Goal: Transaction & Acquisition: Purchase product/service

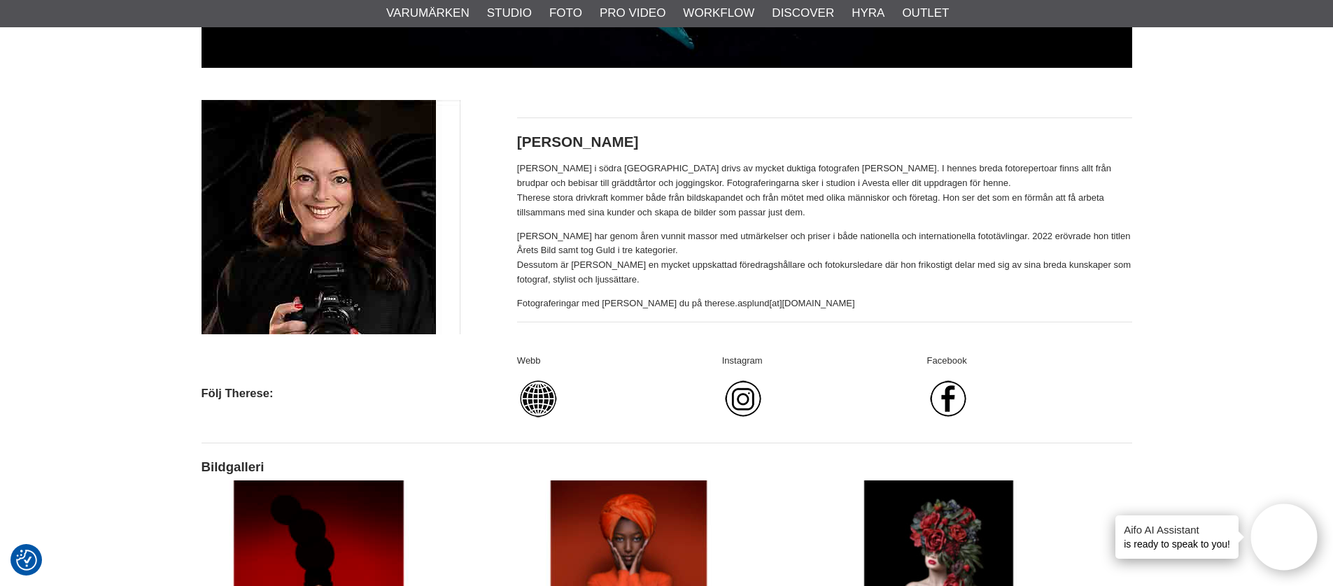
scroll to position [477, 0]
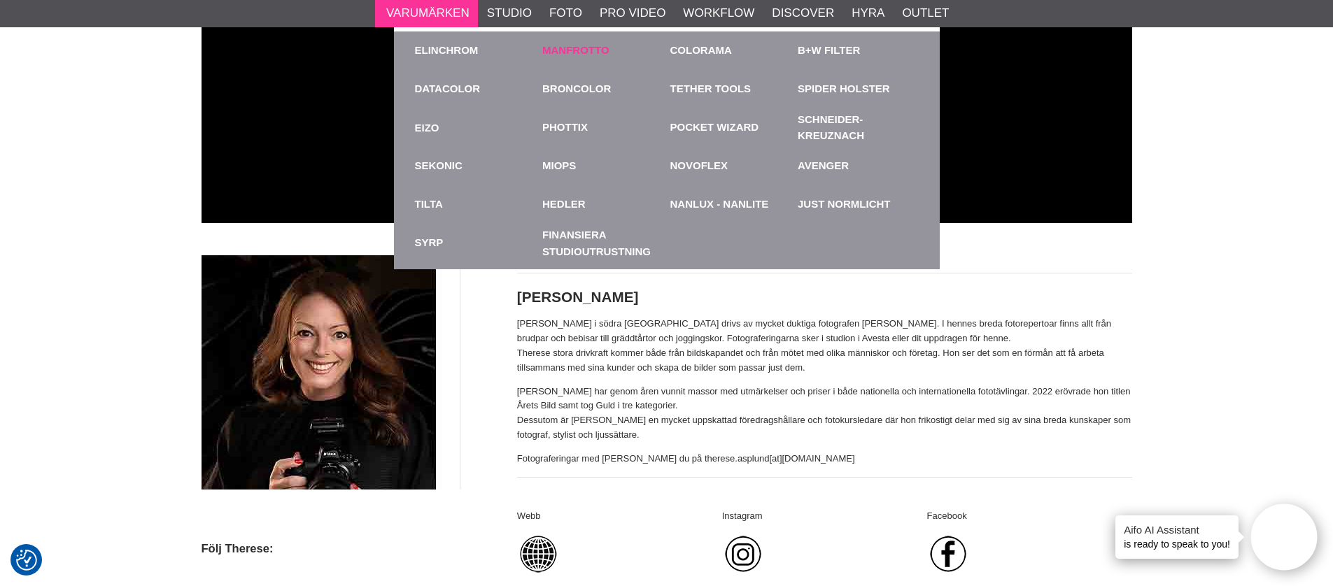
click at [584, 55] on link "Manfrotto" at bounding box center [575, 51] width 67 height 16
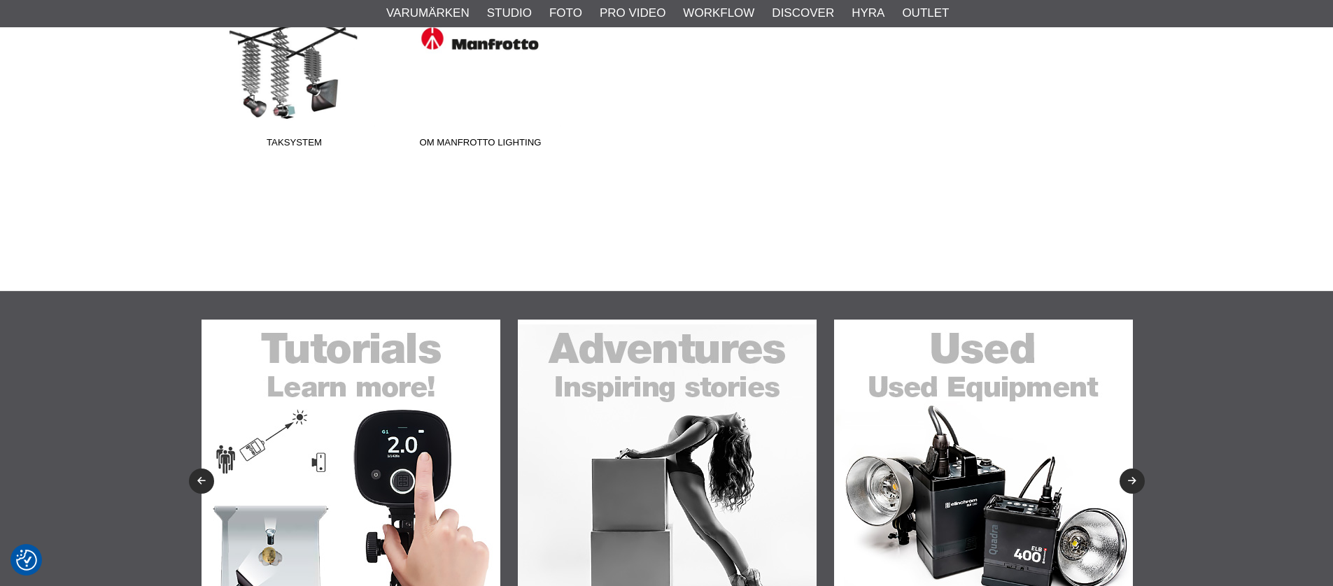
scroll to position [380, 0]
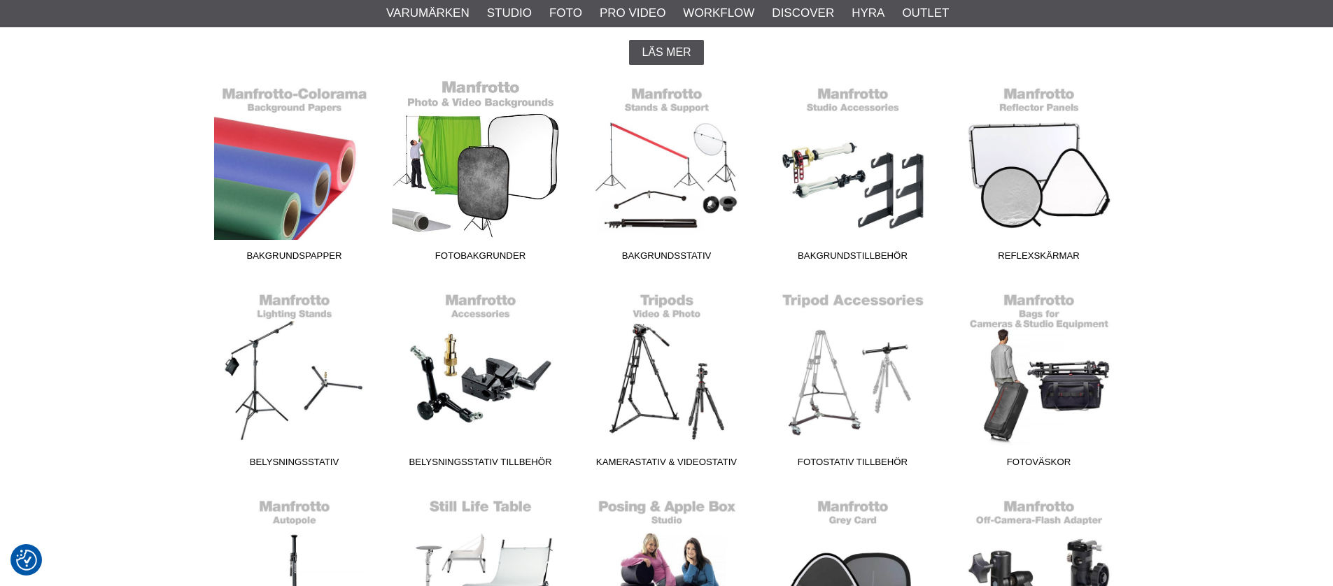
click at [476, 183] on link "Fotobakgrunder" at bounding box center [481, 173] width 186 height 189
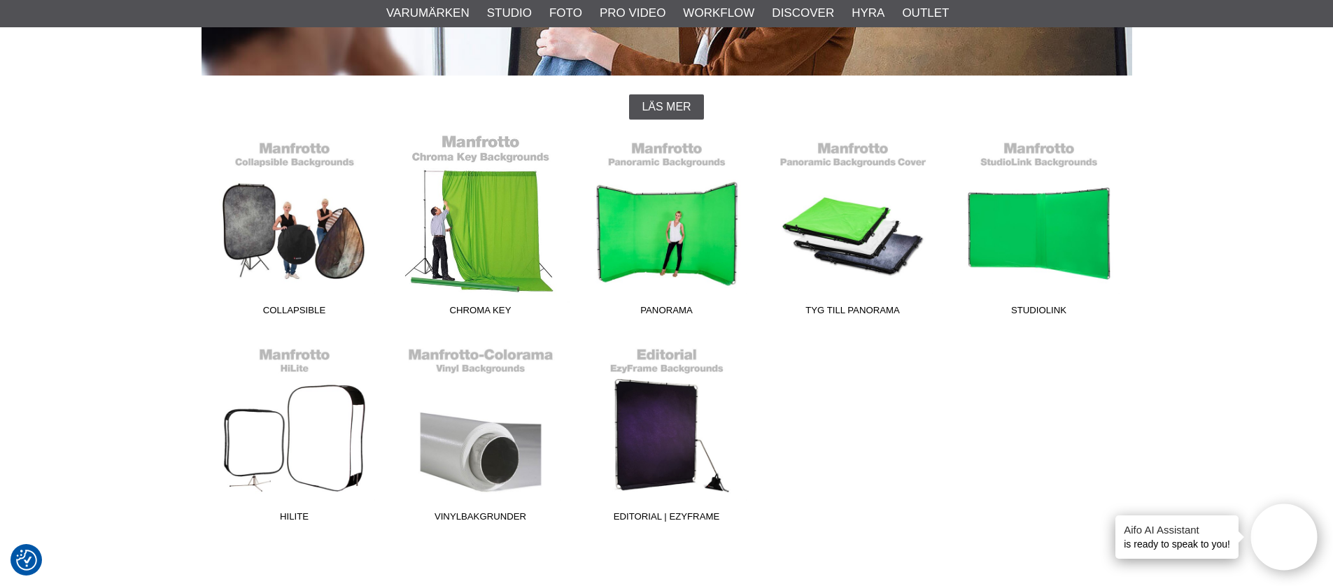
scroll to position [327, 0]
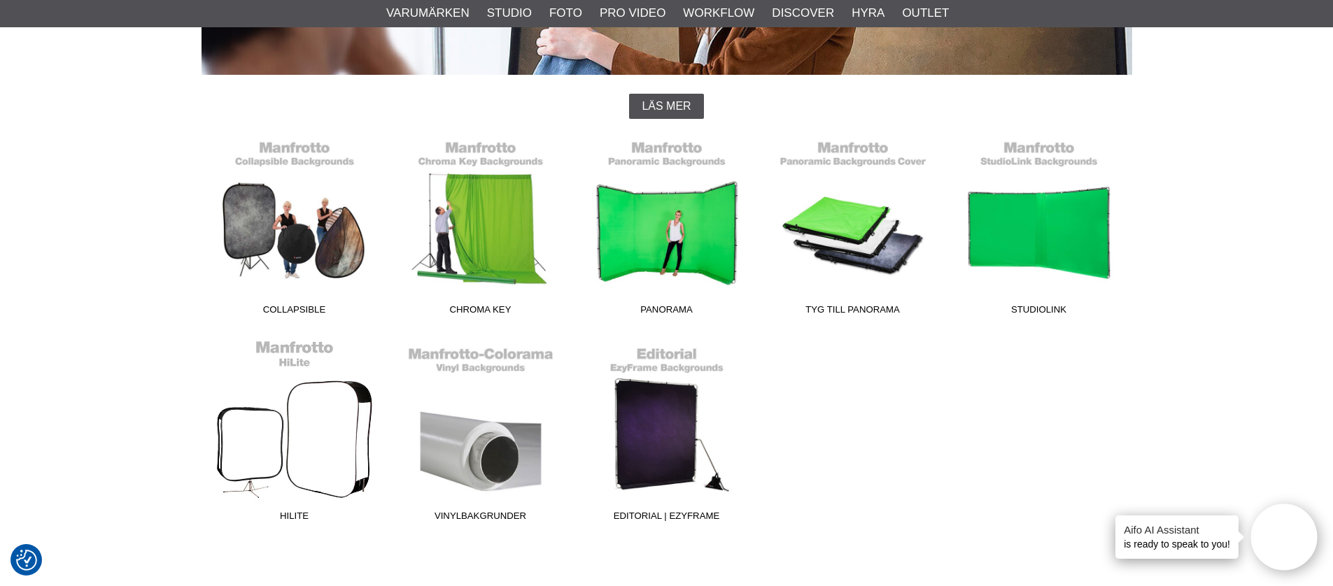
click at [264, 439] on link "HiLite" at bounding box center [295, 433] width 186 height 189
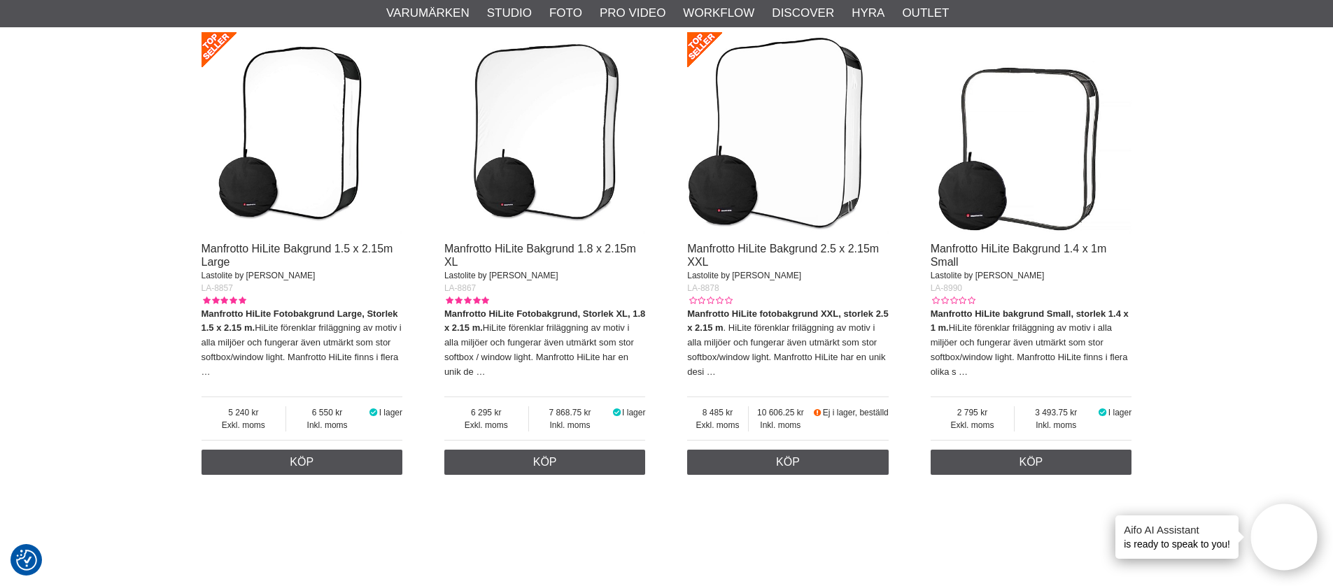
scroll to position [473, 0]
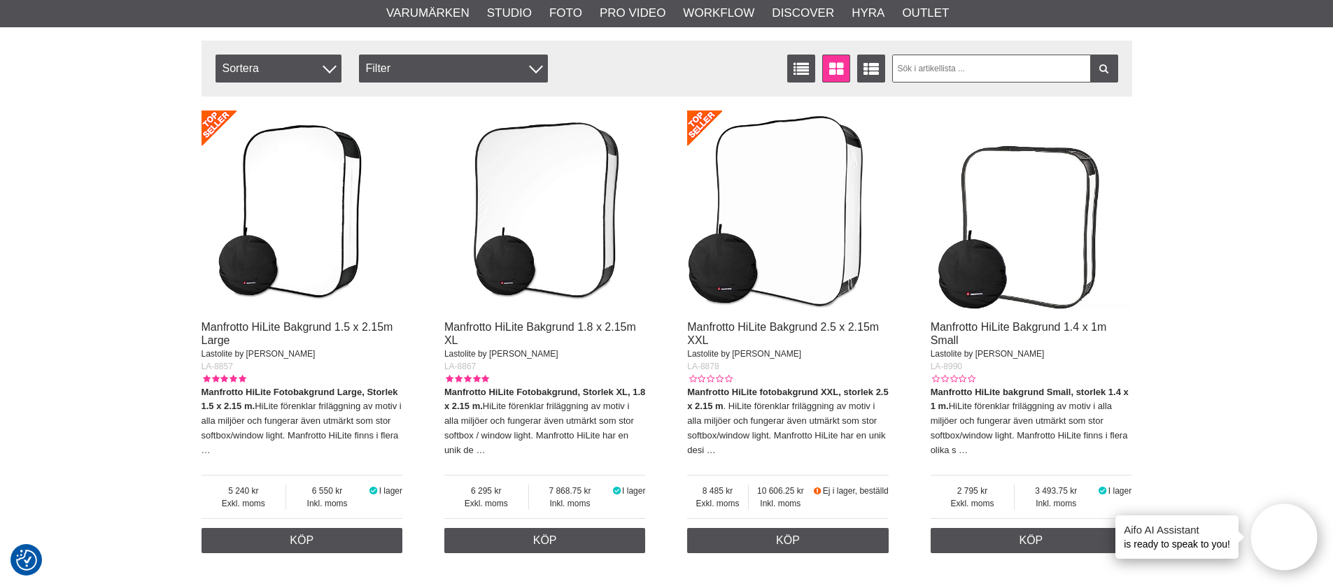
click at [567, 283] on img at bounding box center [545, 212] width 202 height 202
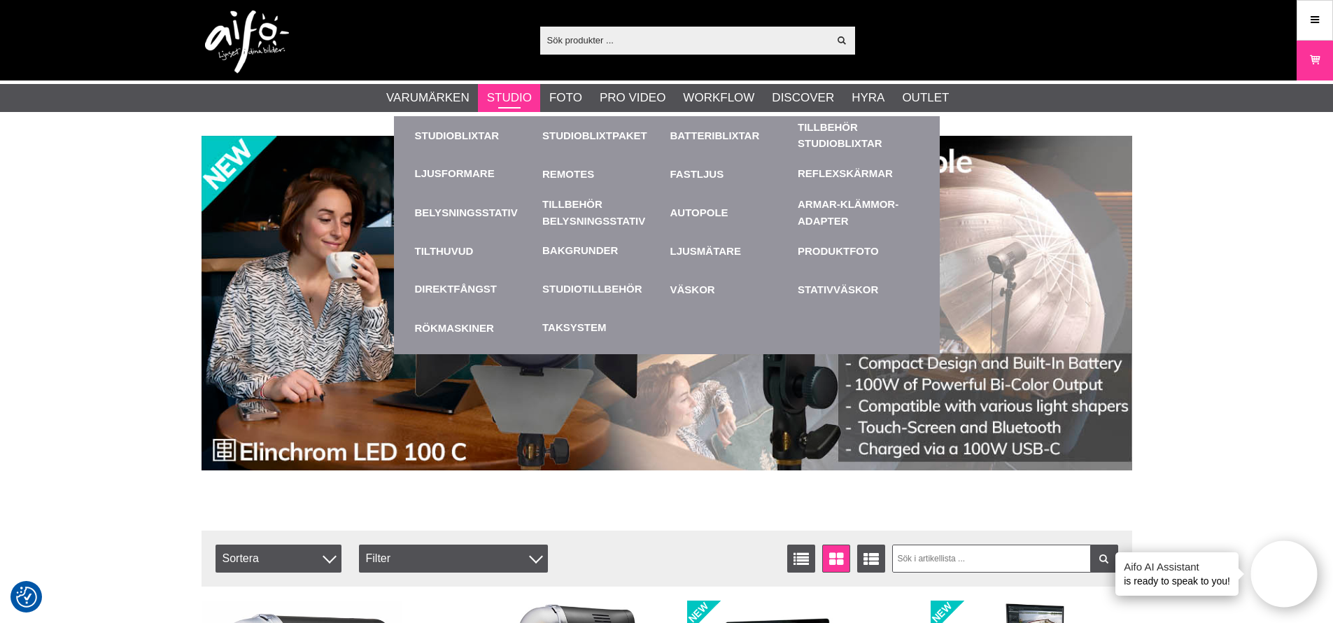
click at [526, 96] on link "Studio" at bounding box center [509, 98] width 45 height 18
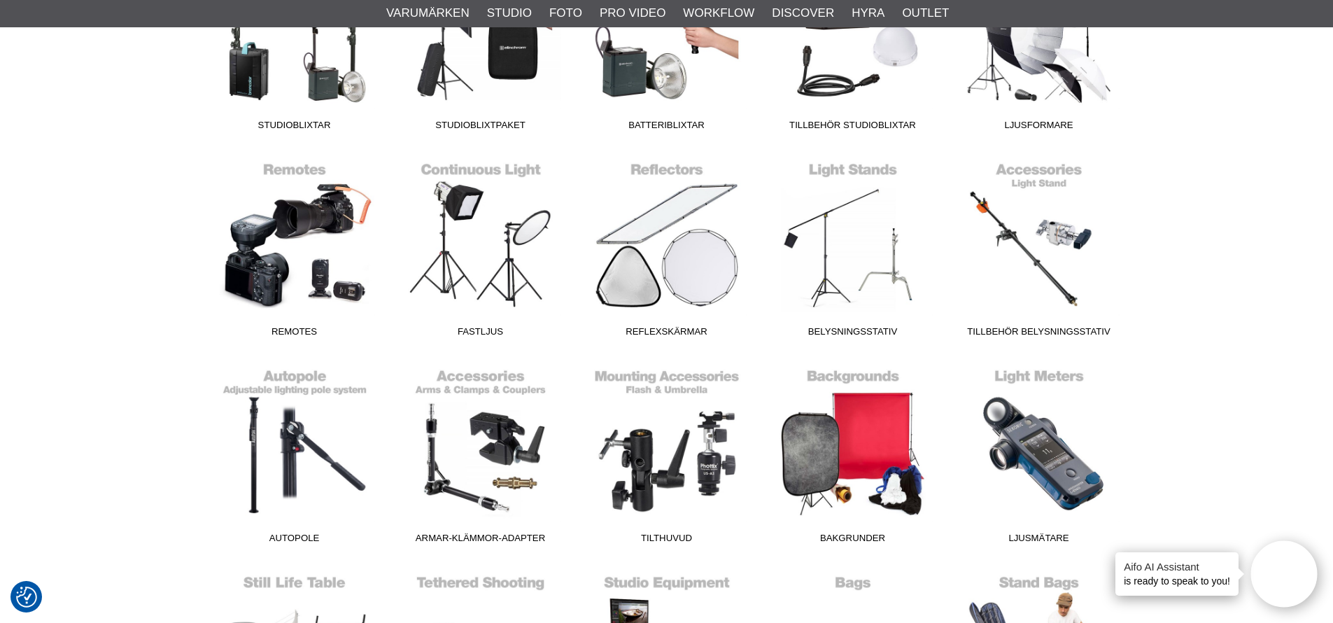
scroll to position [495, 0]
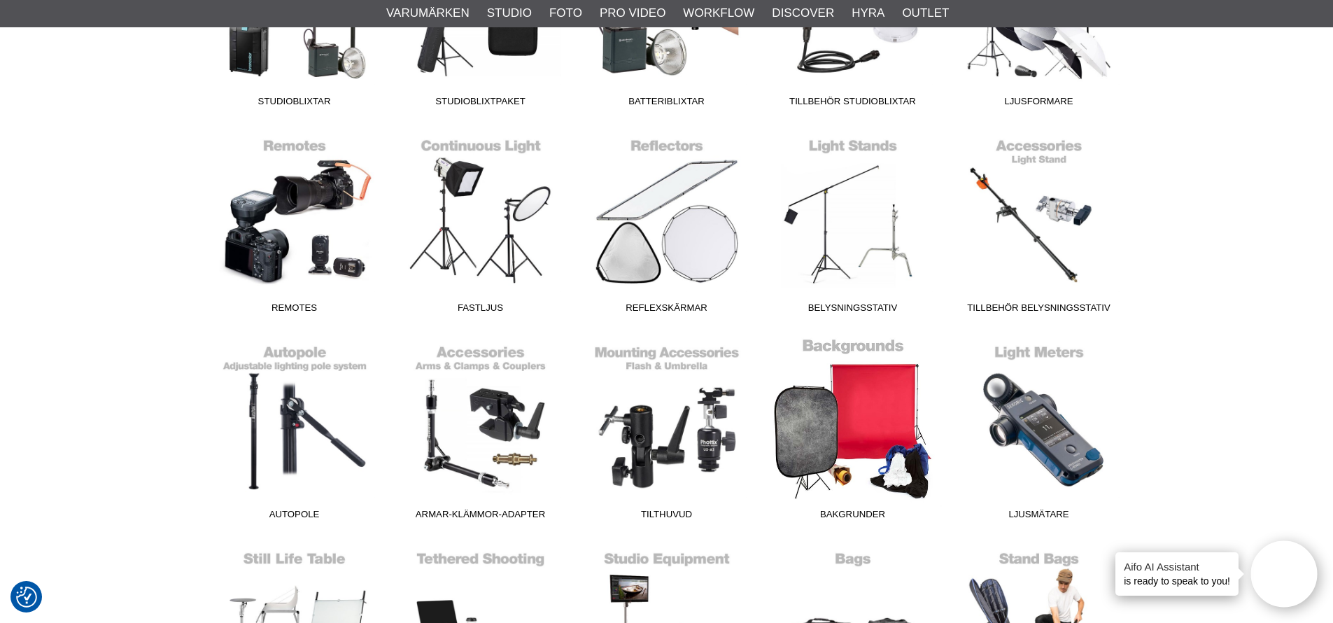
click at [798, 414] on link "Bakgrunder" at bounding box center [853, 431] width 186 height 189
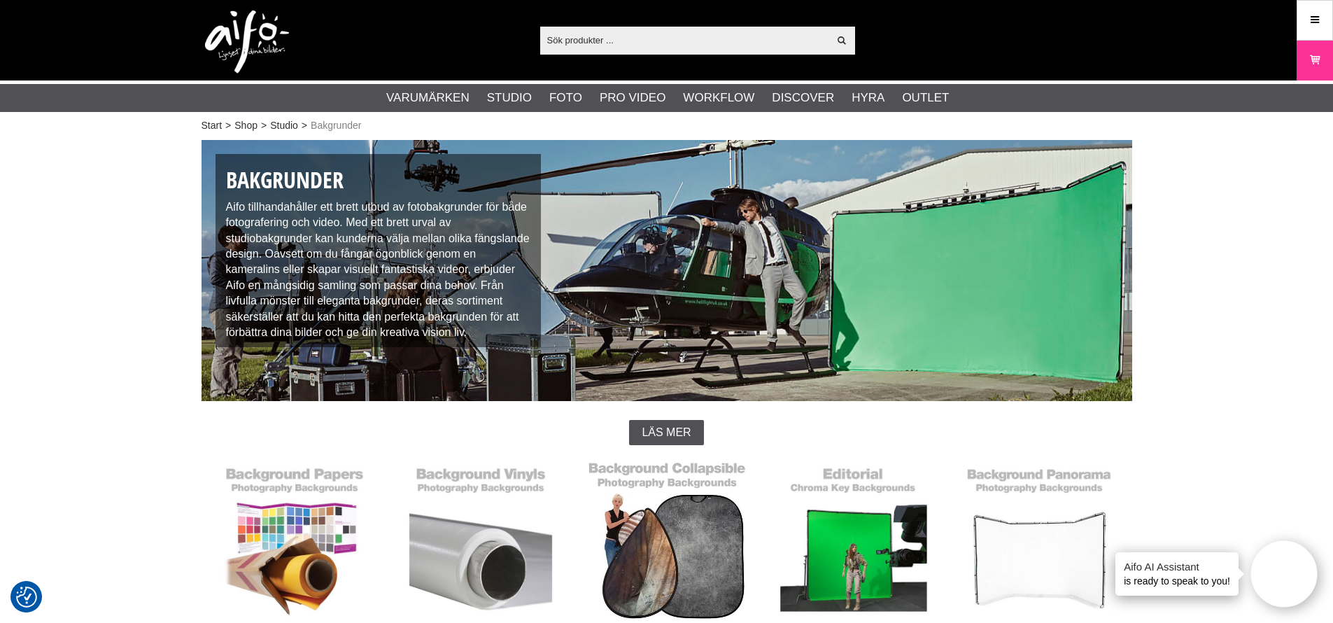
click at [701, 535] on link "Hopfällbara Bakgrunder" at bounding box center [667, 553] width 186 height 189
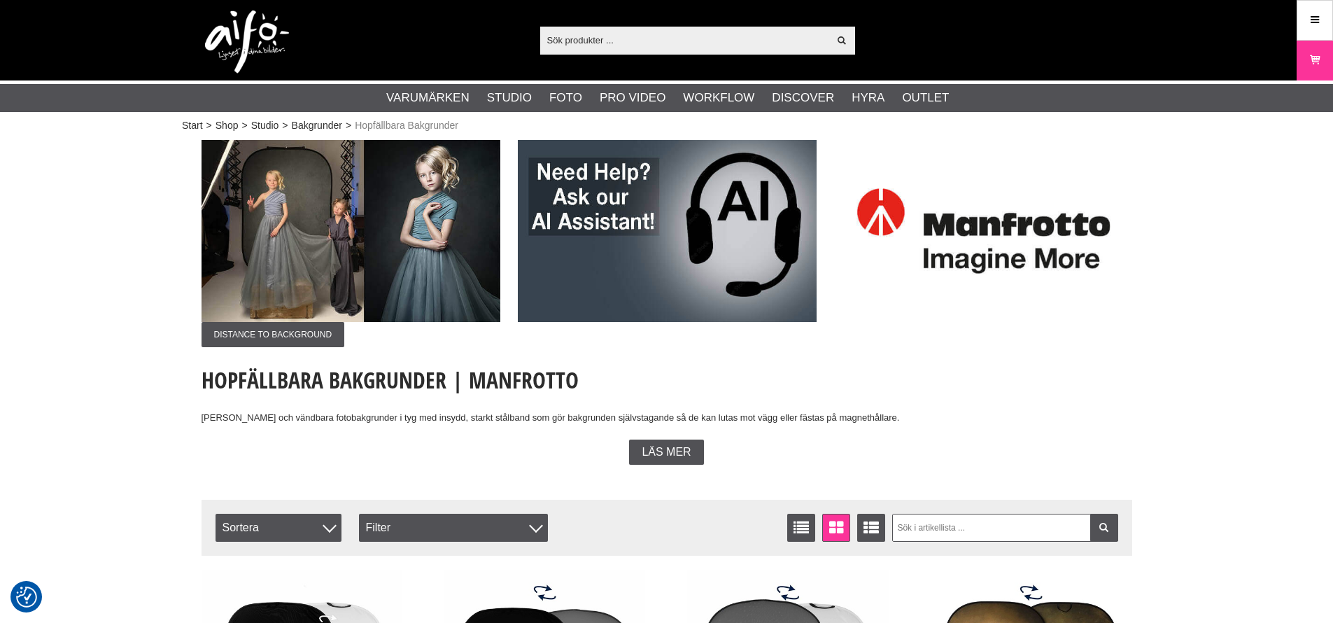
checkbox input "true"
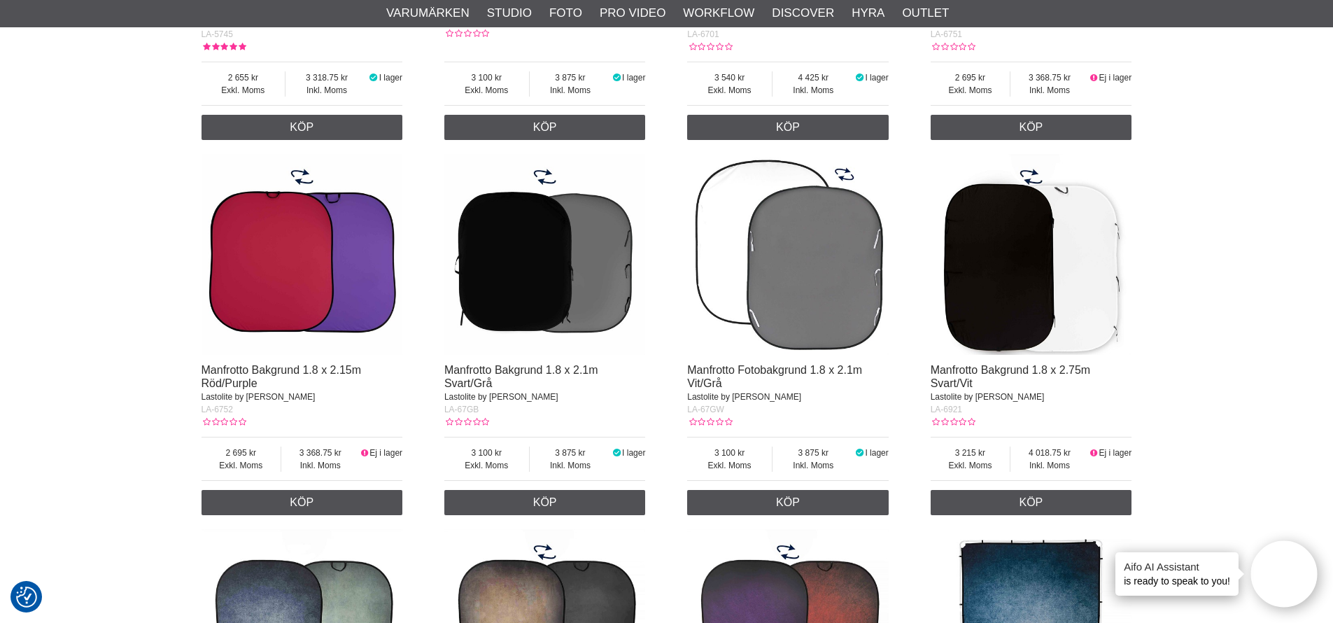
scroll to position [1842, 0]
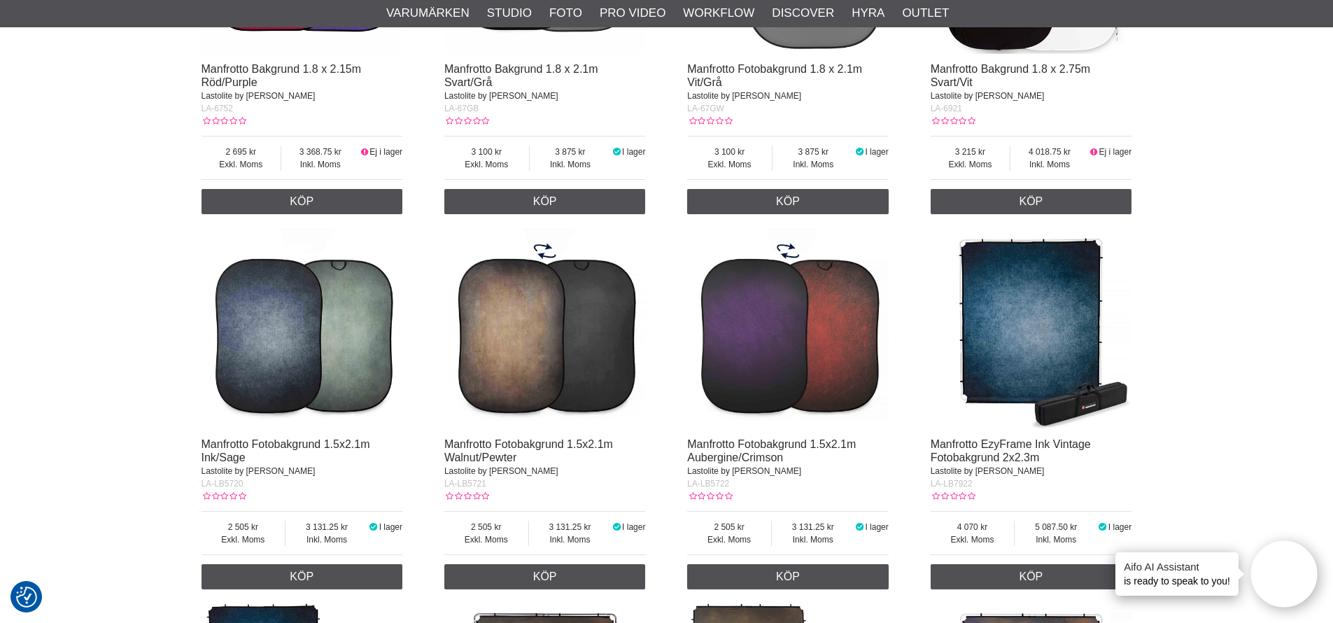
click at [533, 365] on img at bounding box center [545, 329] width 202 height 202
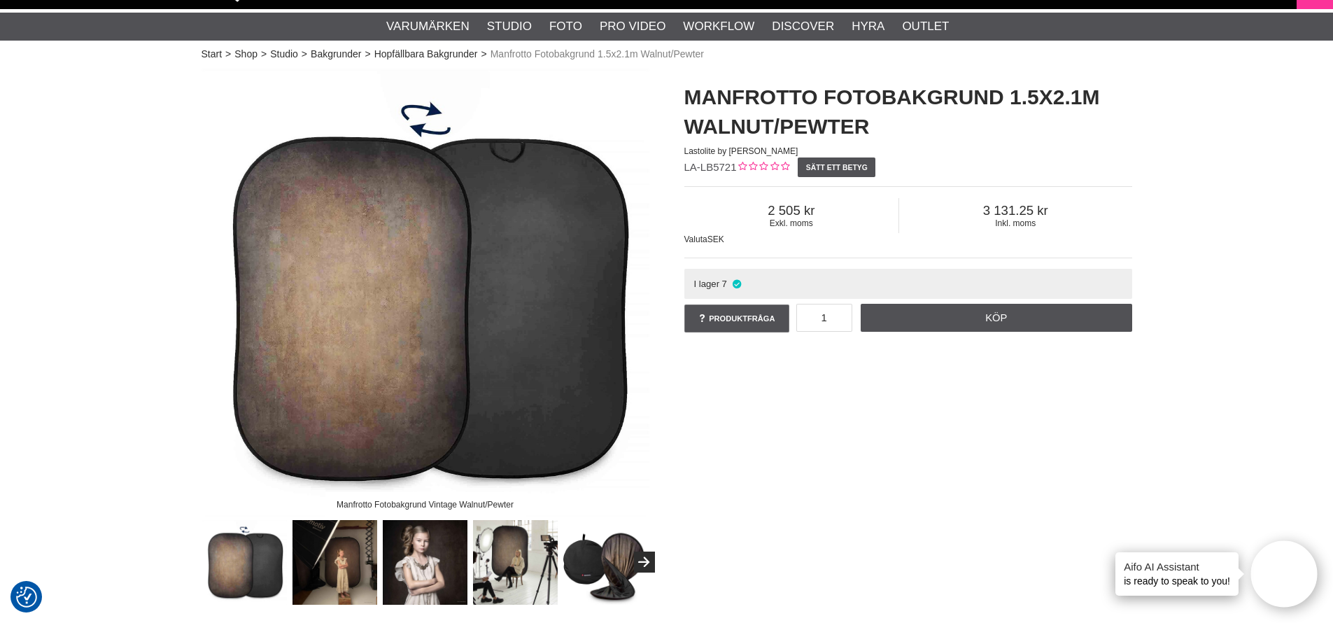
scroll to position [249, 0]
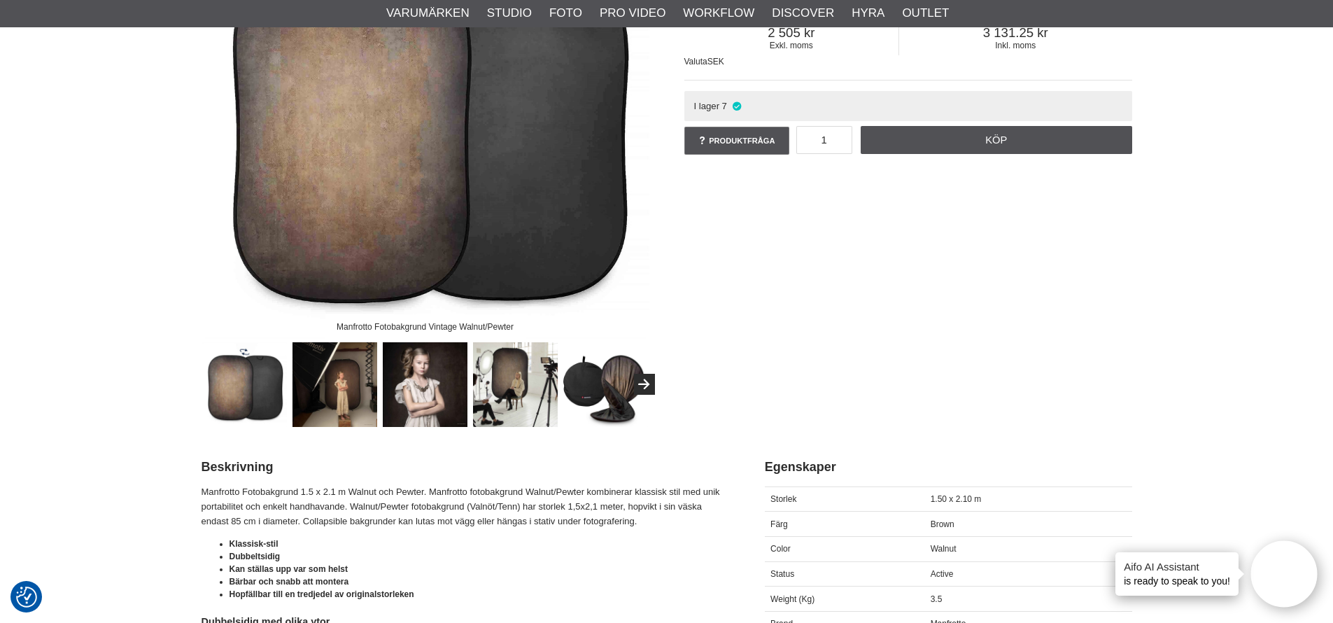
click at [509, 388] on img at bounding box center [515, 384] width 85 height 85
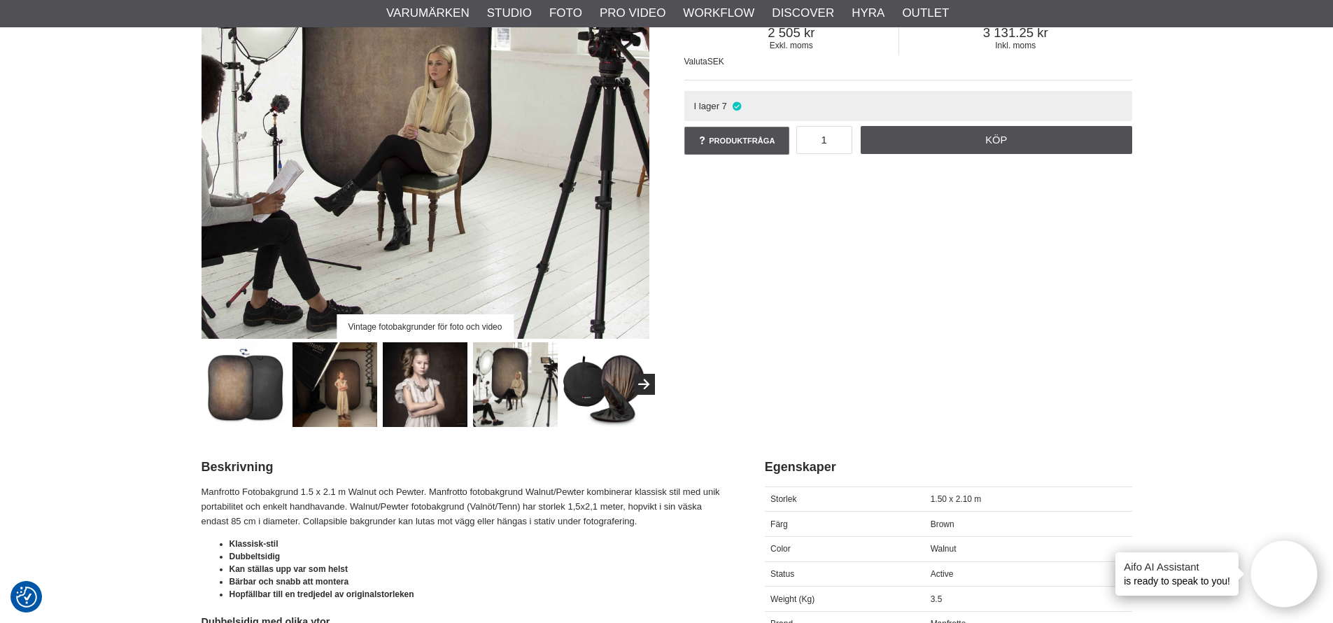
click at [425, 396] on img at bounding box center [425, 384] width 85 height 85
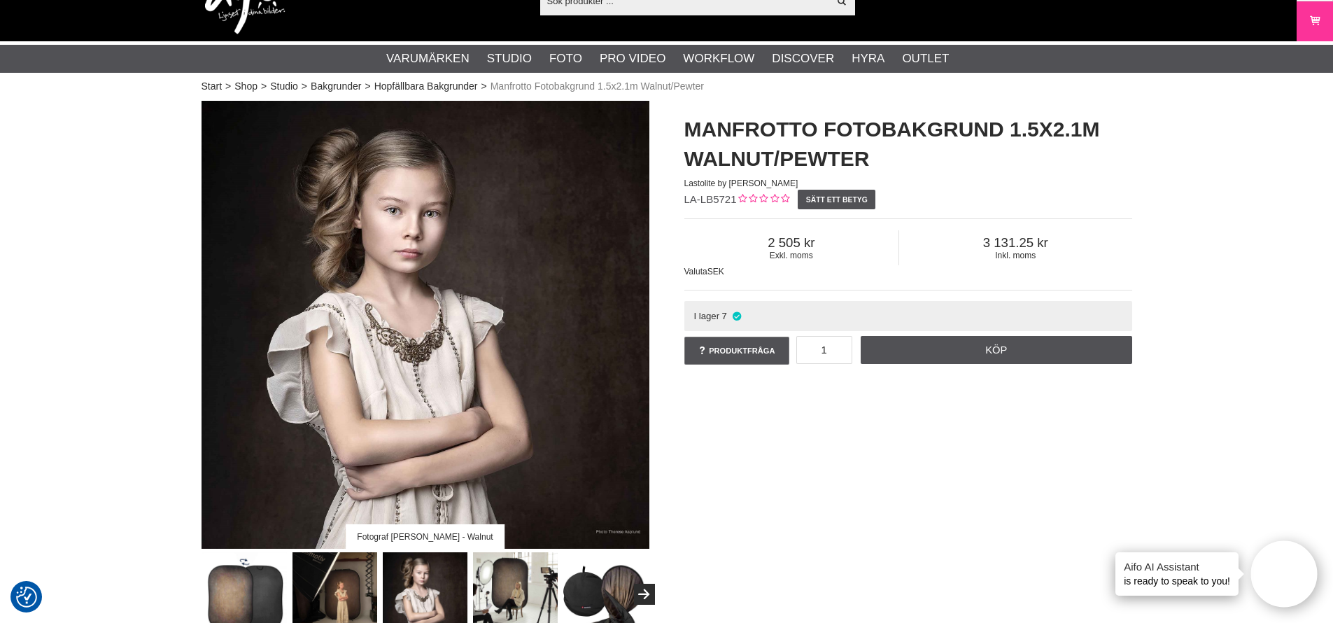
scroll to position [66, 0]
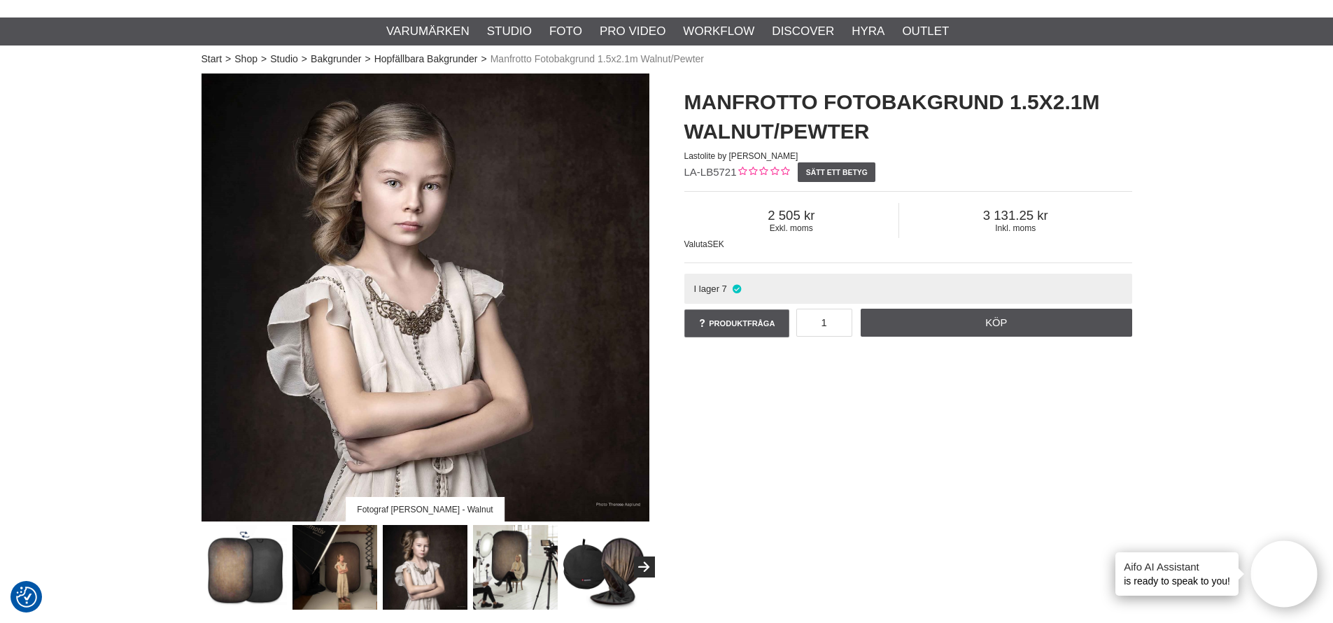
click at [354, 558] on img at bounding box center [335, 567] width 85 height 85
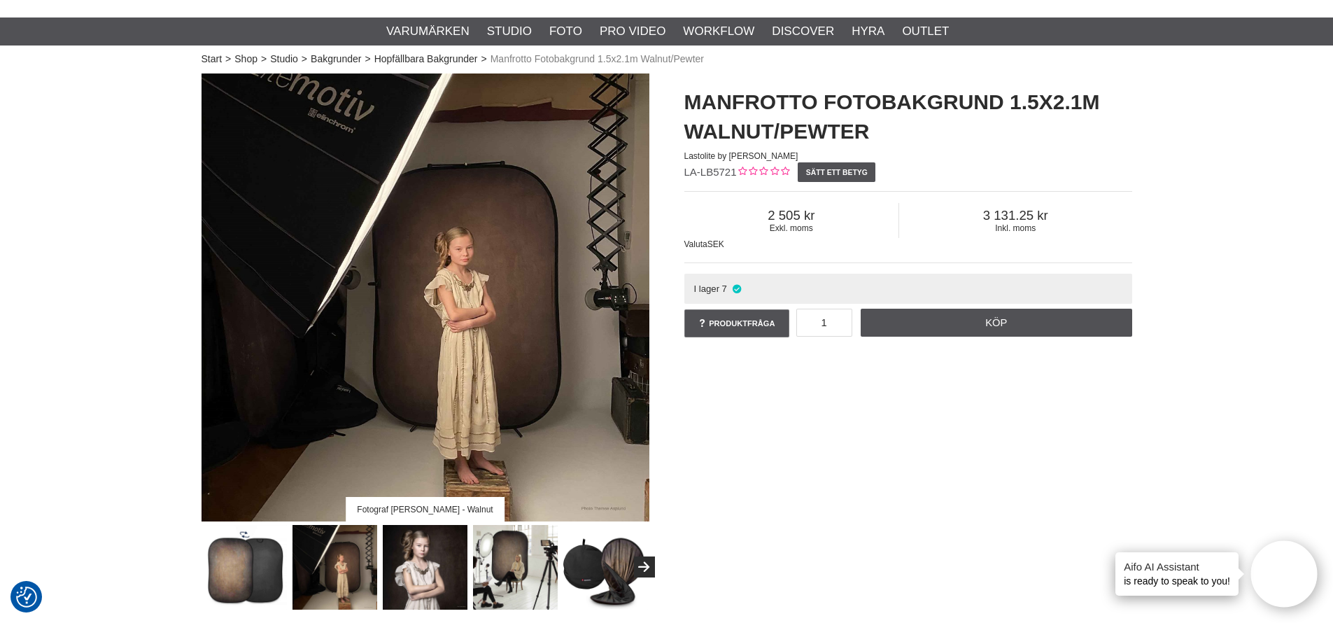
click at [430, 568] on img at bounding box center [425, 567] width 85 height 85
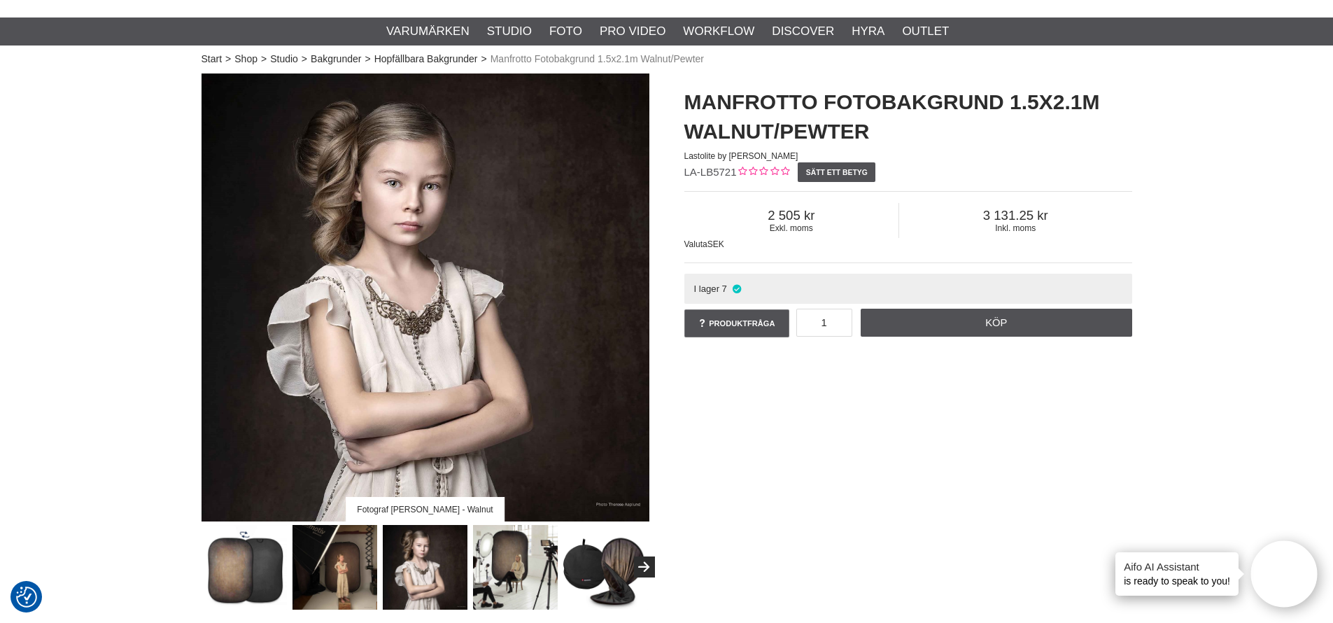
click at [316, 568] on img at bounding box center [335, 567] width 85 height 85
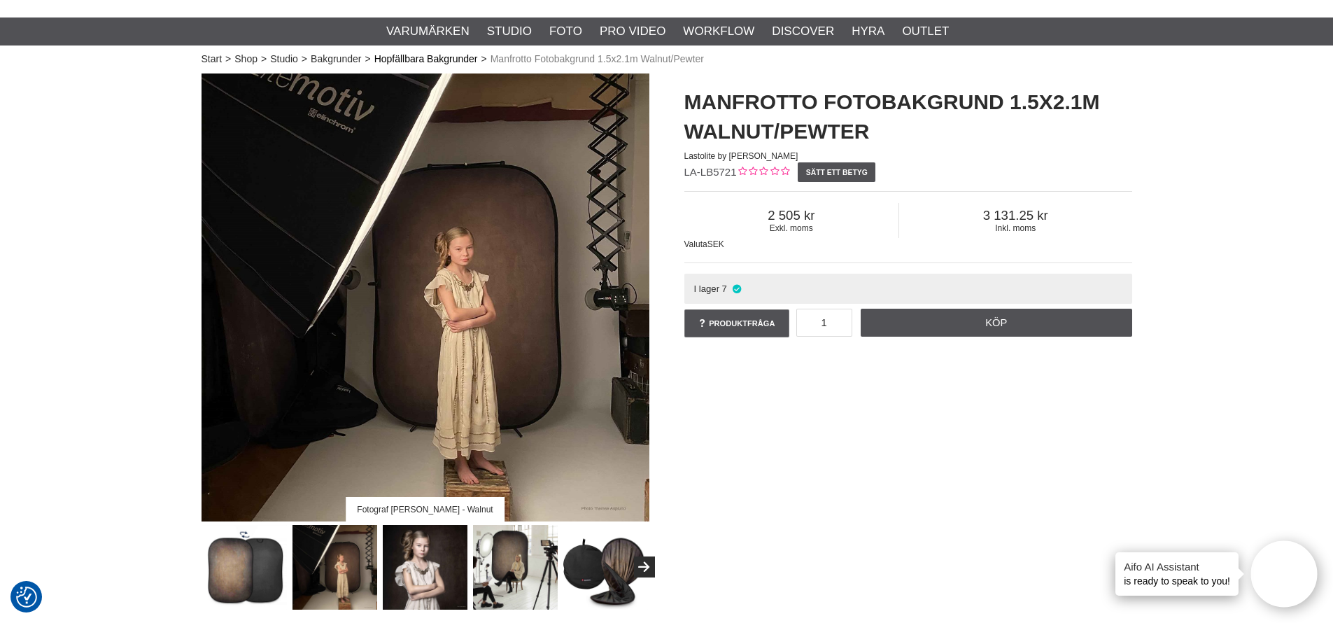
click at [402, 59] on link "Hopfällbara Bakgrunder" at bounding box center [426, 59] width 104 height 15
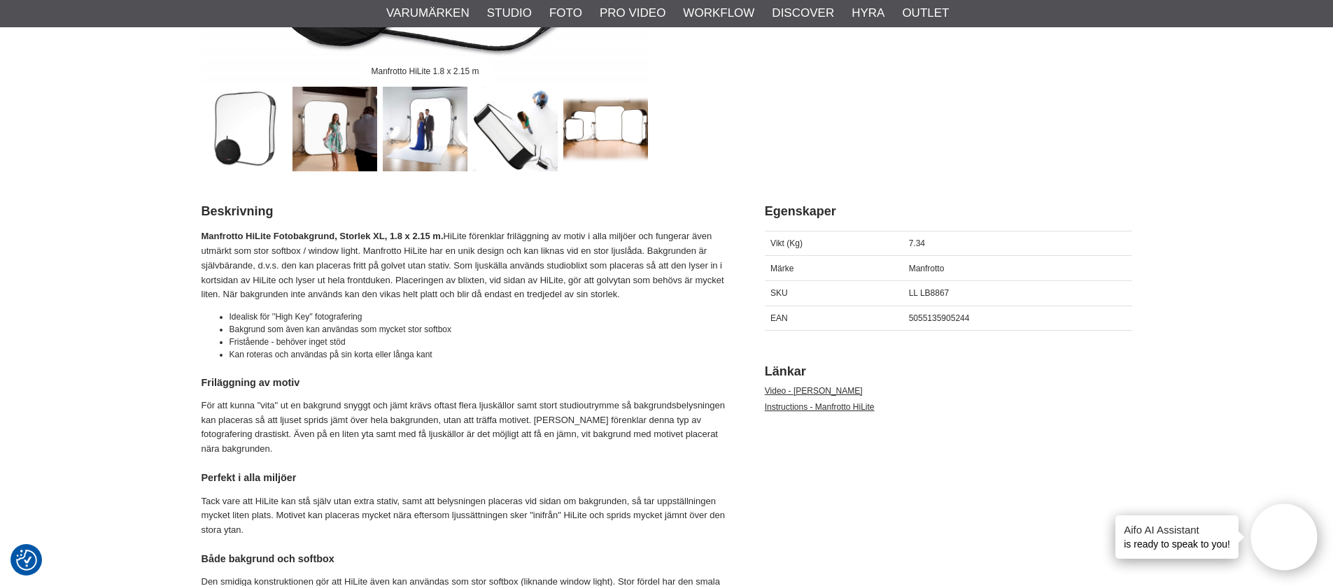
scroll to position [342, 0]
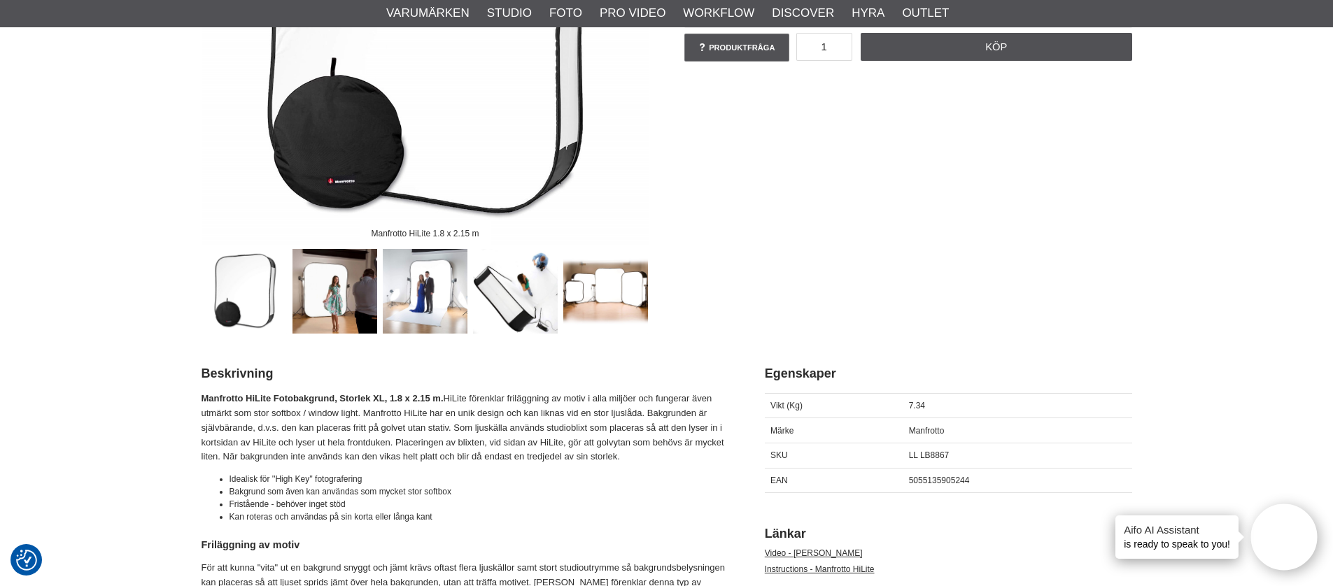
click at [429, 317] on img at bounding box center [425, 291] width 85 height 85
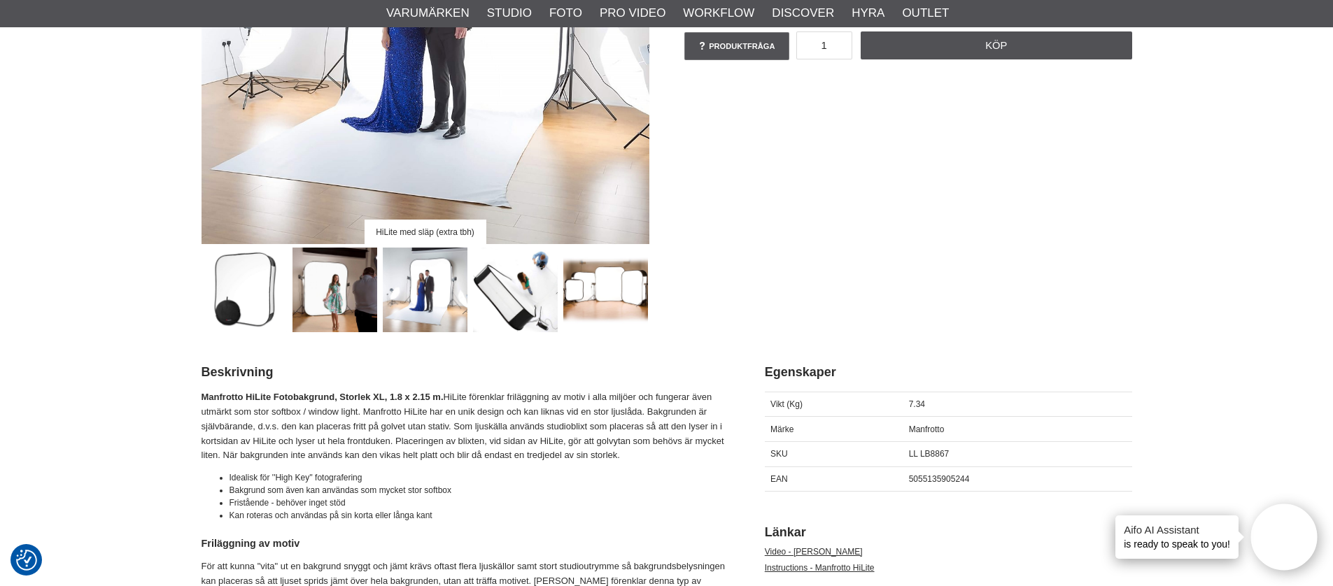
scroll to position [344, 0]
click at [327, 302] on img at bounding box center [335, 289] width 85 height 85
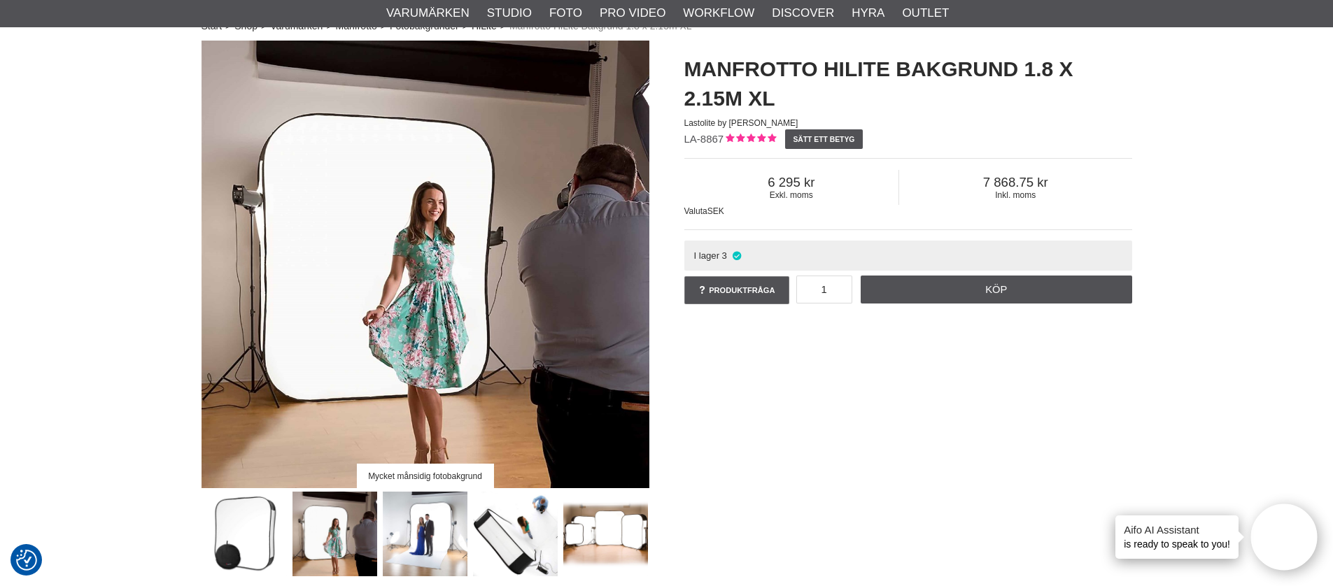
scroll to position [108, 0]
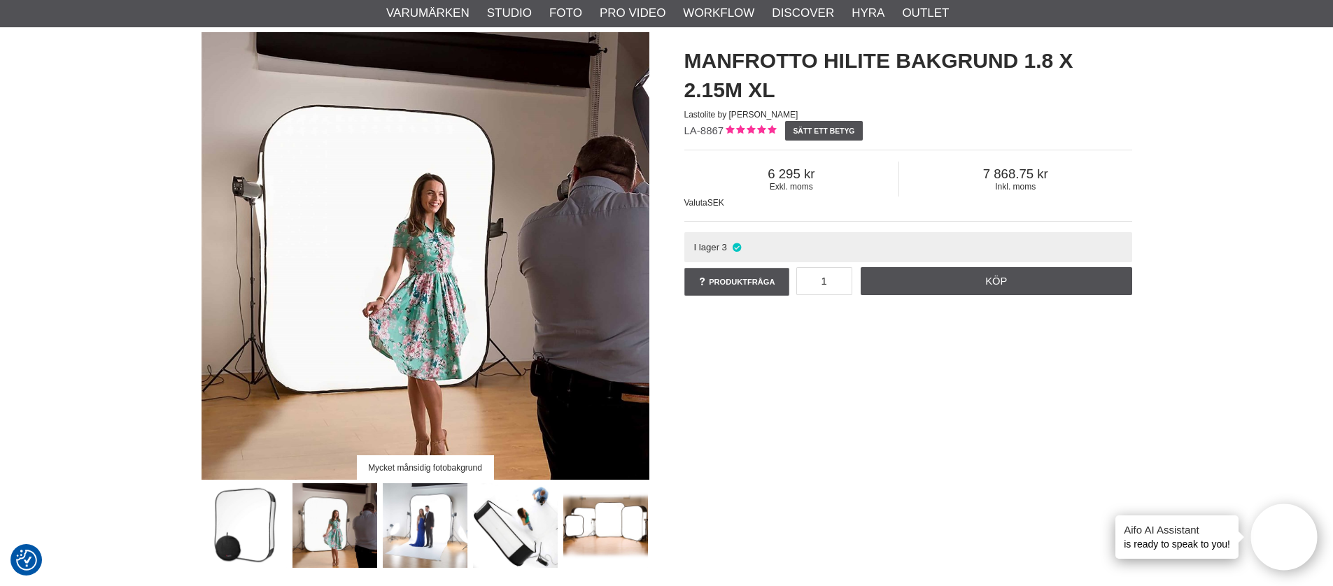
click at [434, 529] on img at bounding box center [425, 526] width 85 height 85
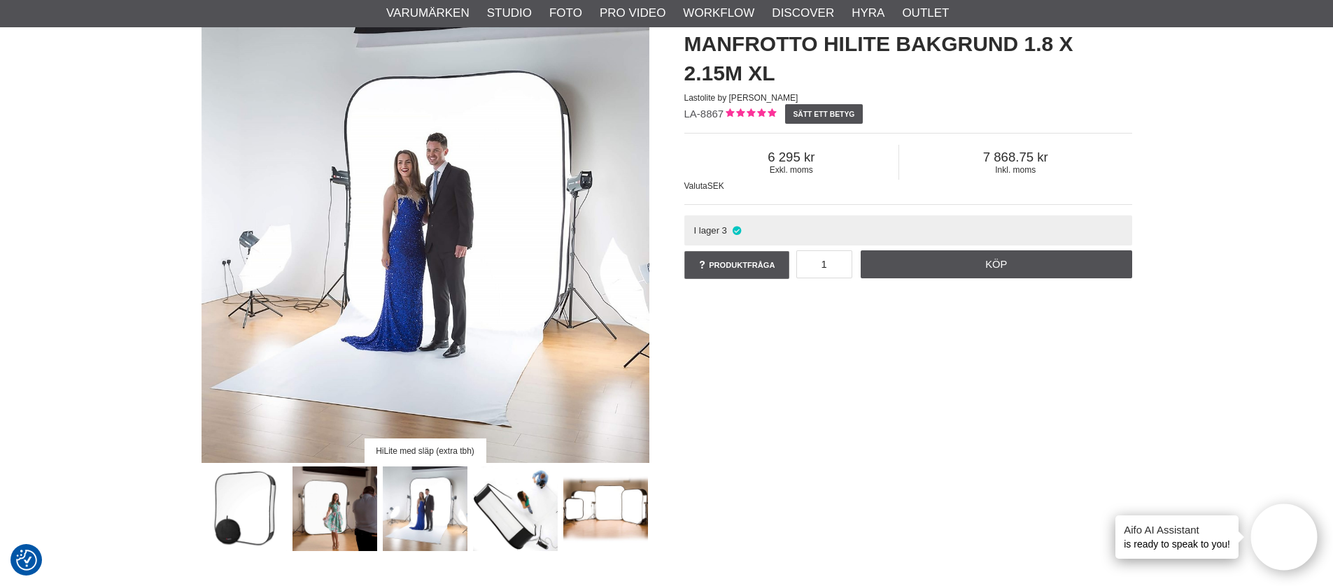
scroll to position [125, 0]
click at [536, 530] on img at bounding box center [515, 508] width 85 height 85
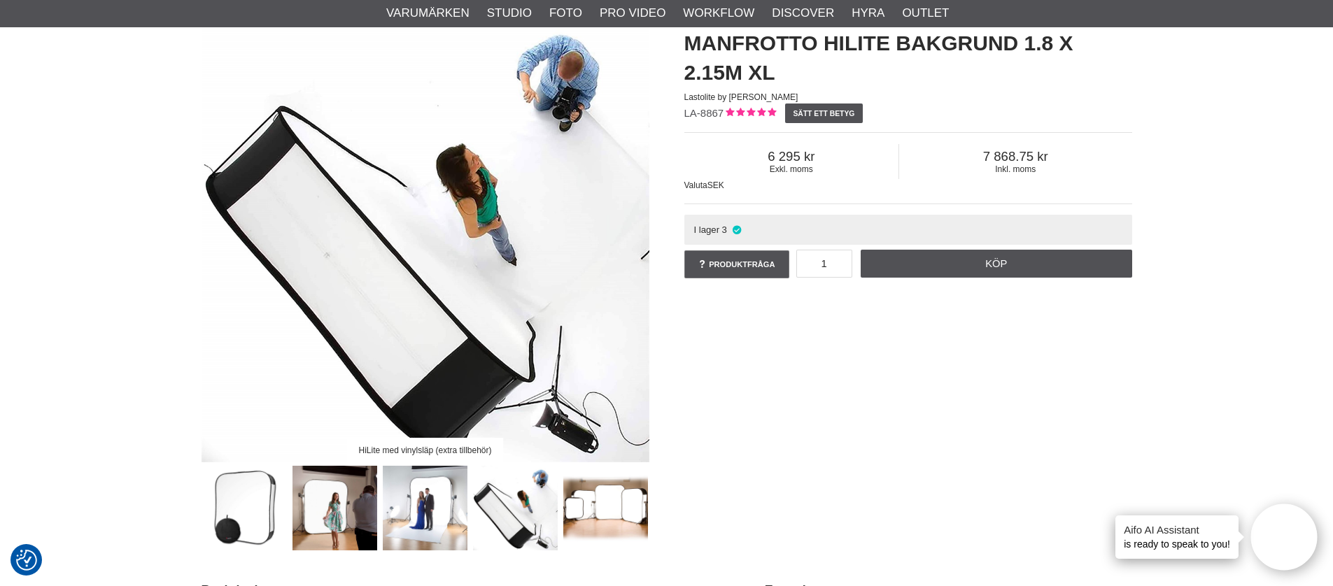
click at [333, 516] on img at bounding box center [335, 508] width 85 height 85
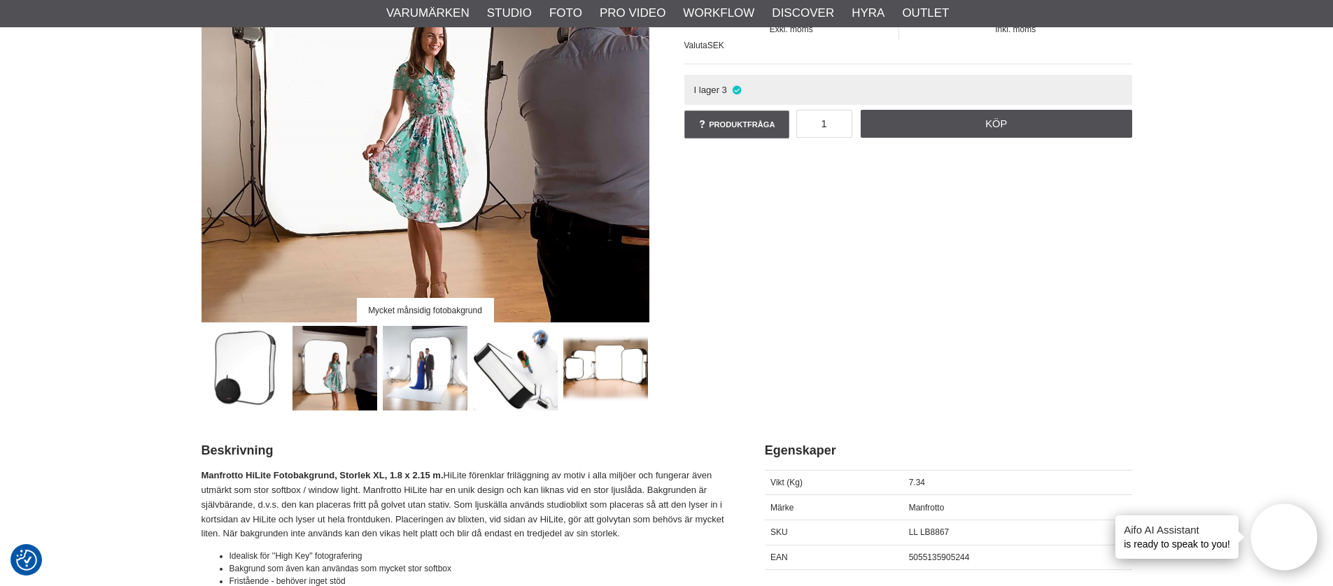
scroll to position [0, 0]
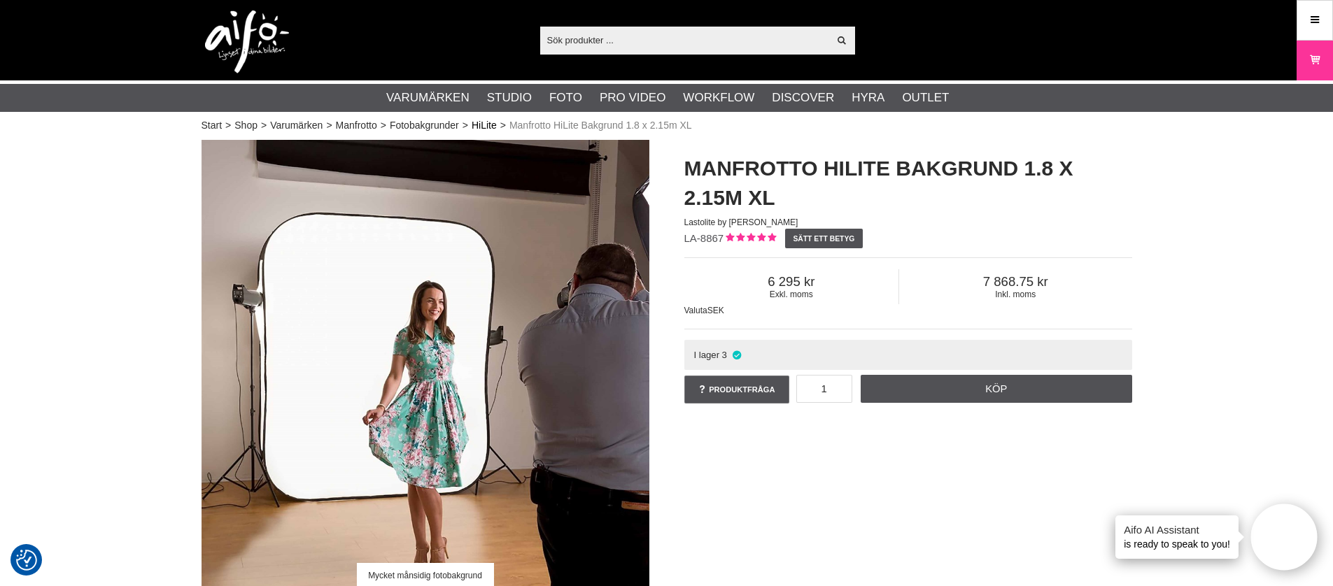
click at [488, 127] on link "HiLite" at bounding box center [484, 125] width 25 height 15
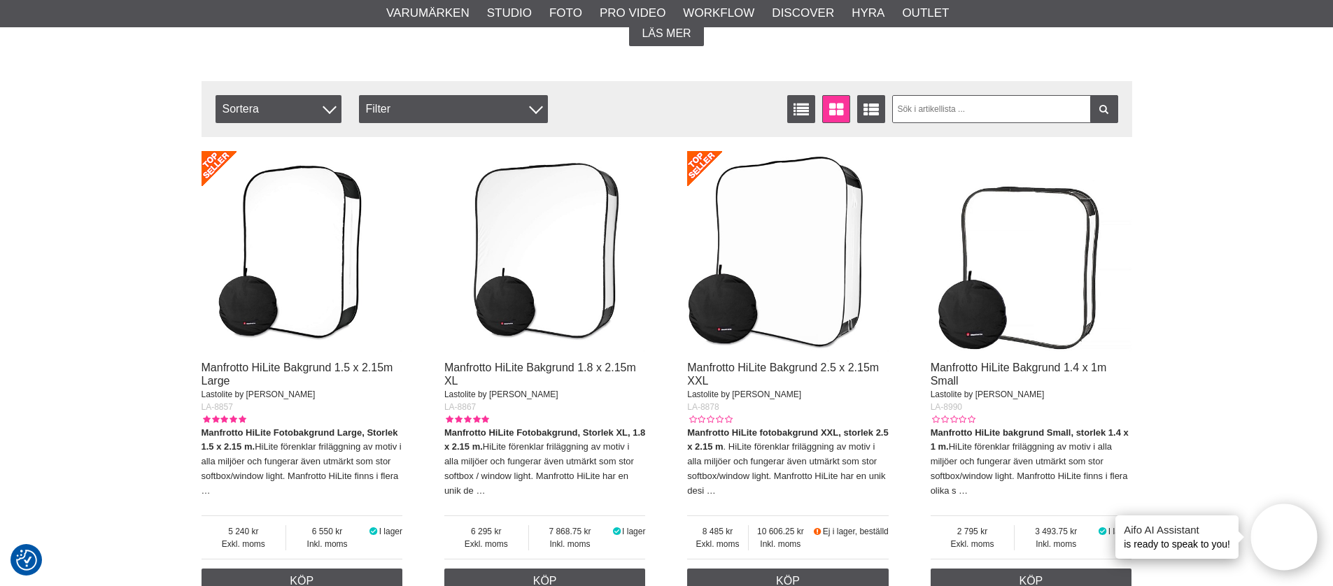
scroll to position [433, 0]
click at [570, 320] on img at bounding box center [545, 251] width 202 height 202
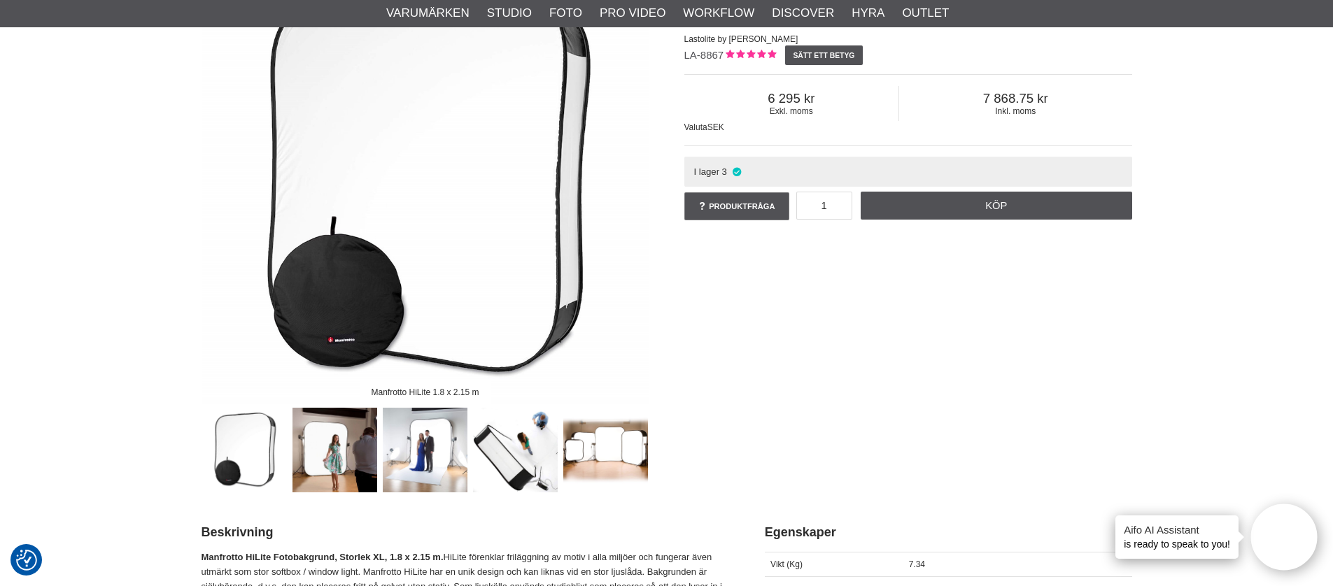
scroll to position [131, 0]
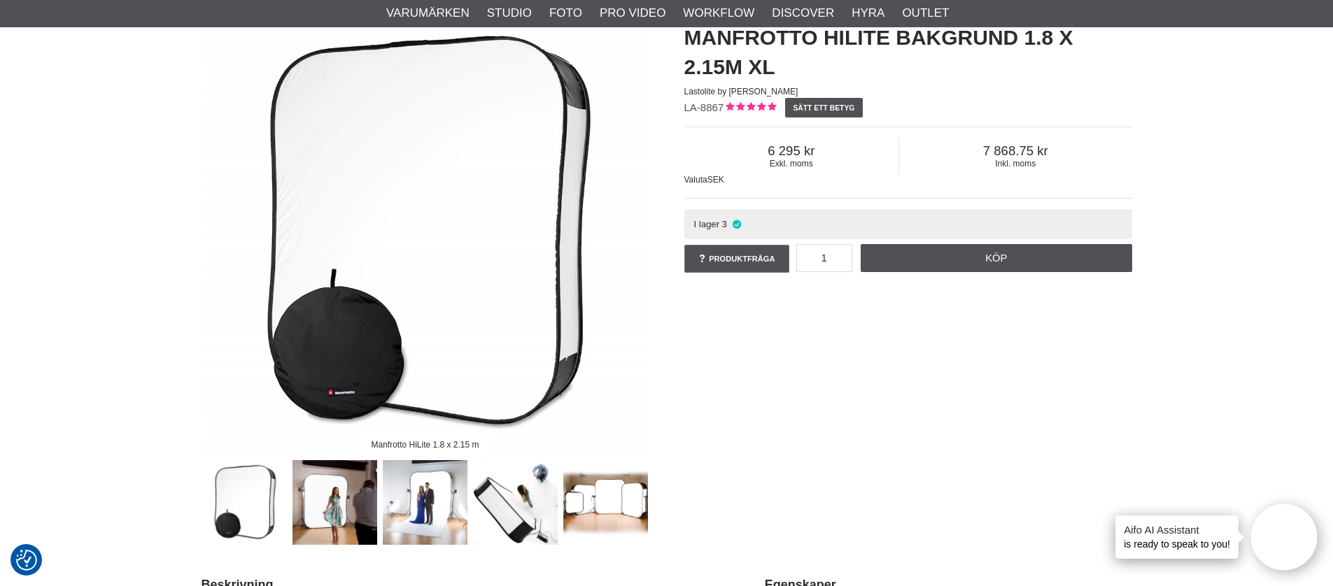
click at [416, 509] on img at bounding box center [425, 502] width 85 height 85
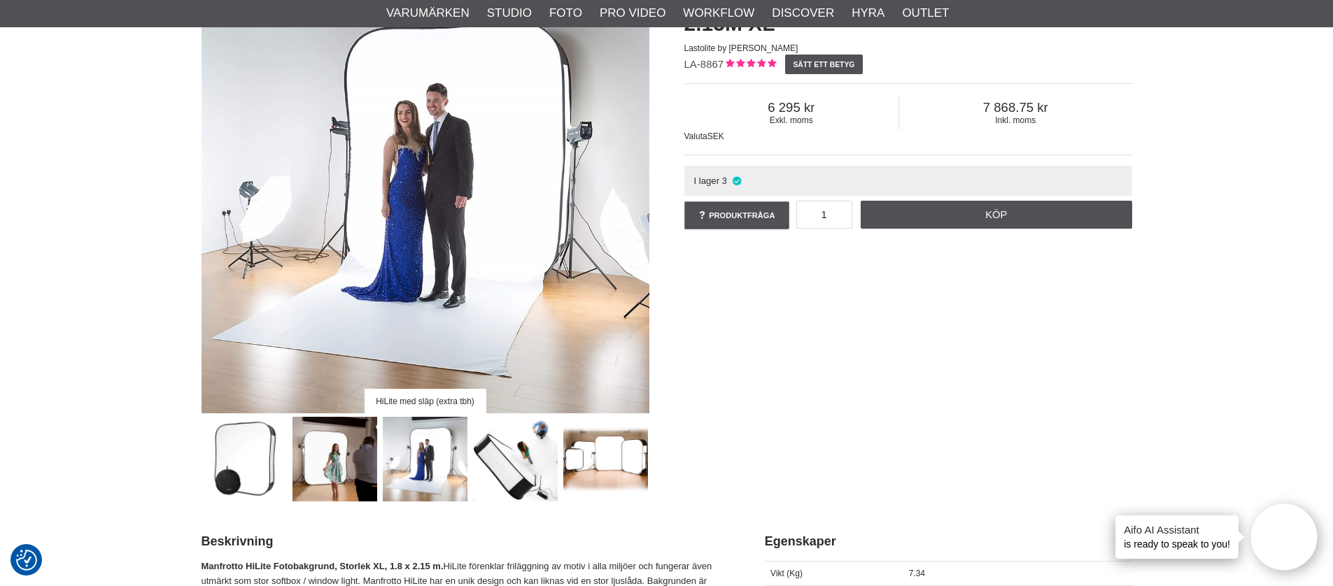
scroll to position [0, 0]
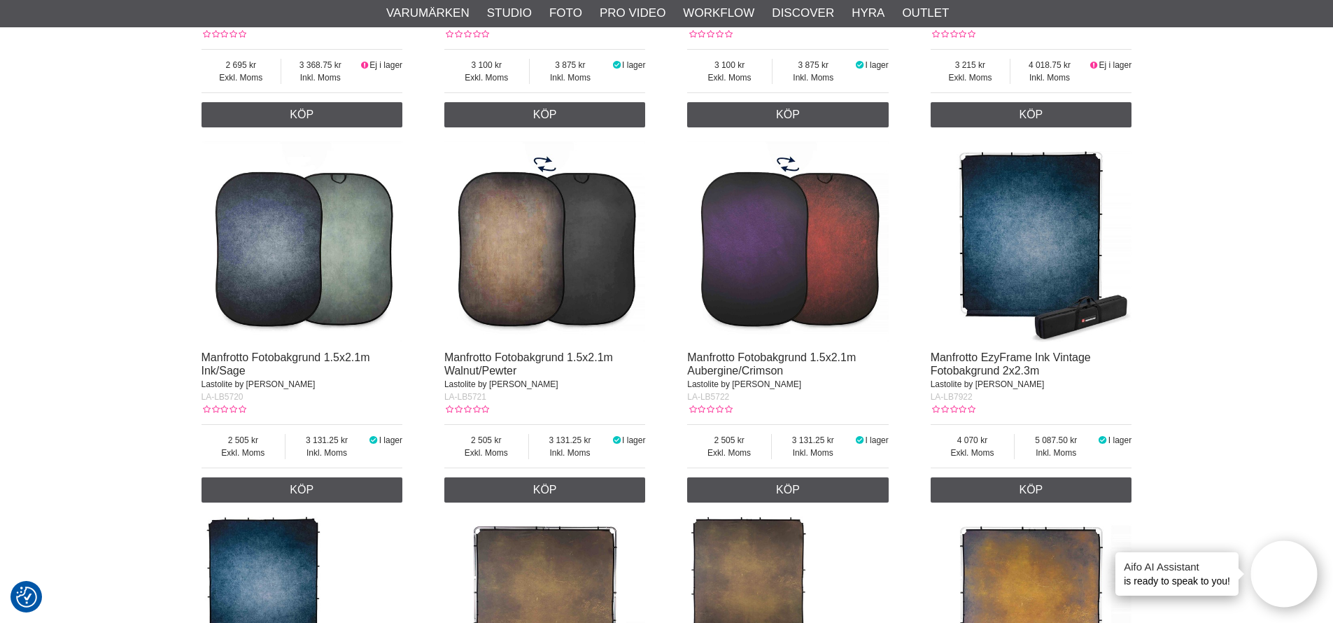
scroll to position [1890, 0]
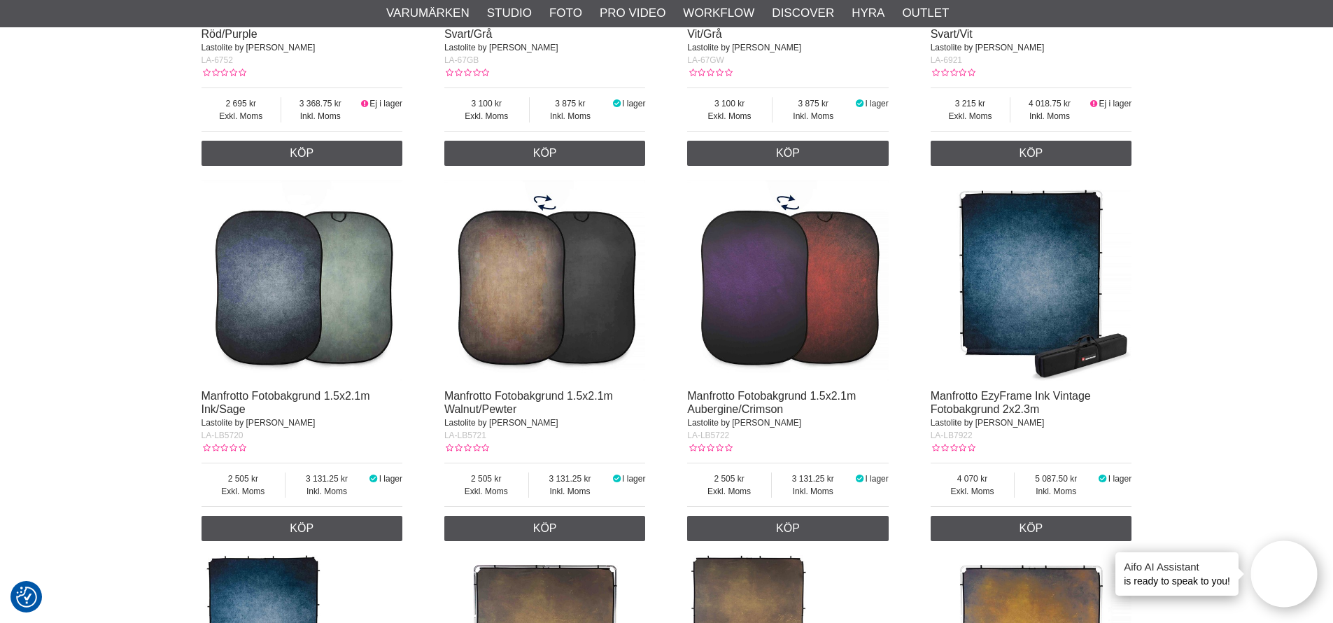
click at [509, 313] on img at bounding box center [545, 281] width 202 height 202
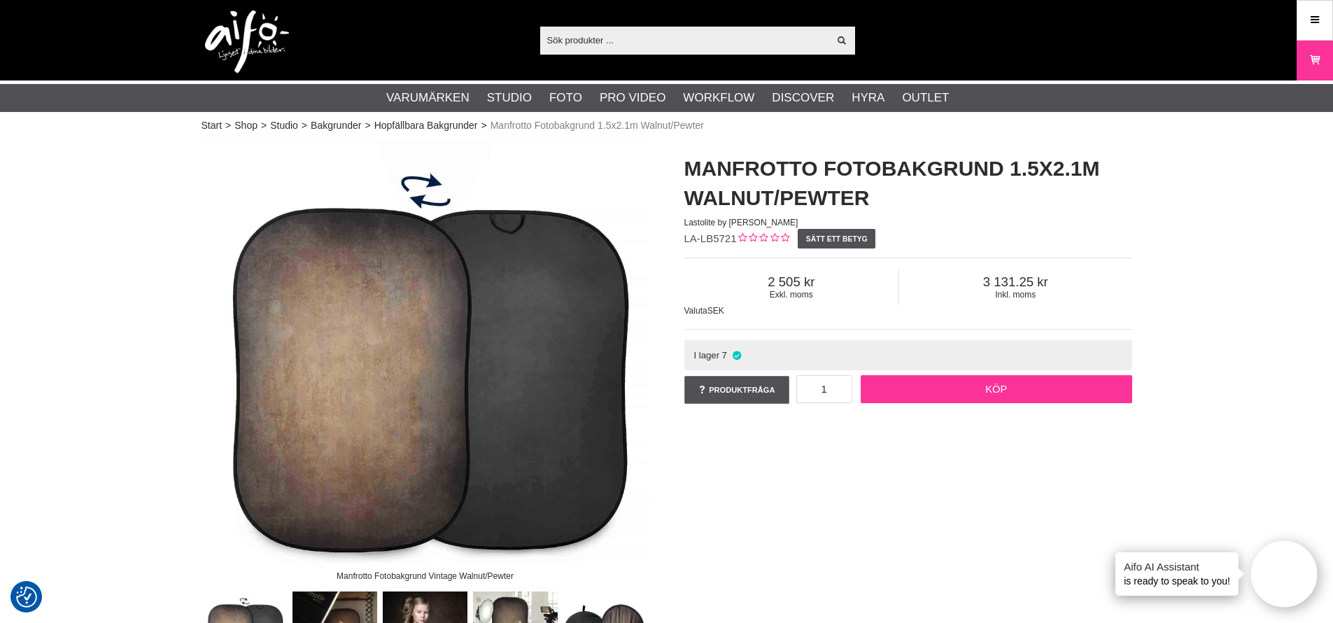
click at [978, 386] on link "Köp" at bounding box center [997, 389] width 272 height 28
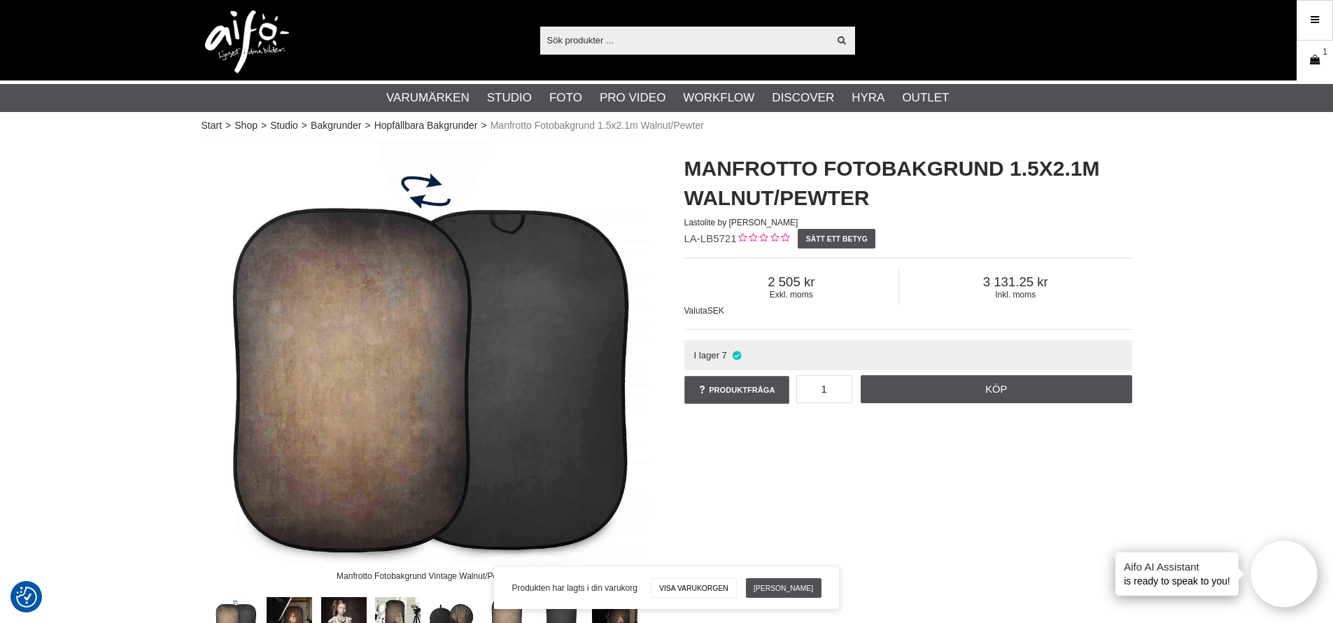
click at [1316, 55] on icon at bounding box center [1315, 59] width 14 height 15
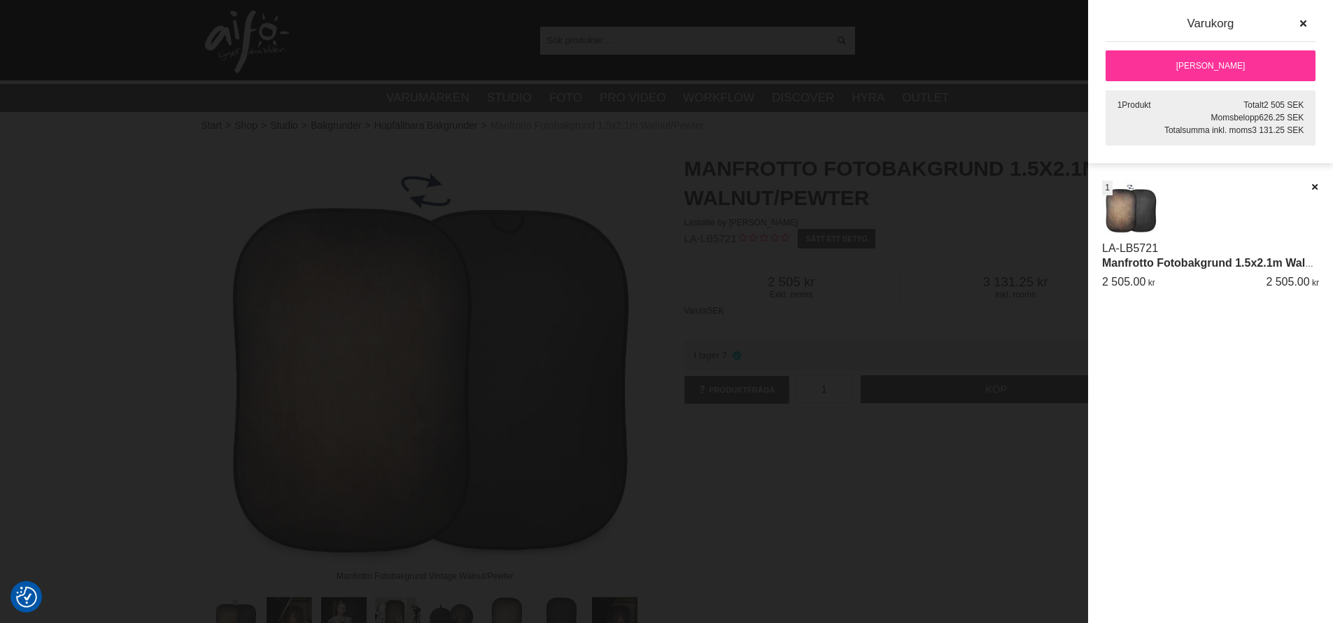
click at [1236, 71] on link "[PERSON_NAME]" at bounding box center [1211, 65] width 210 height 31
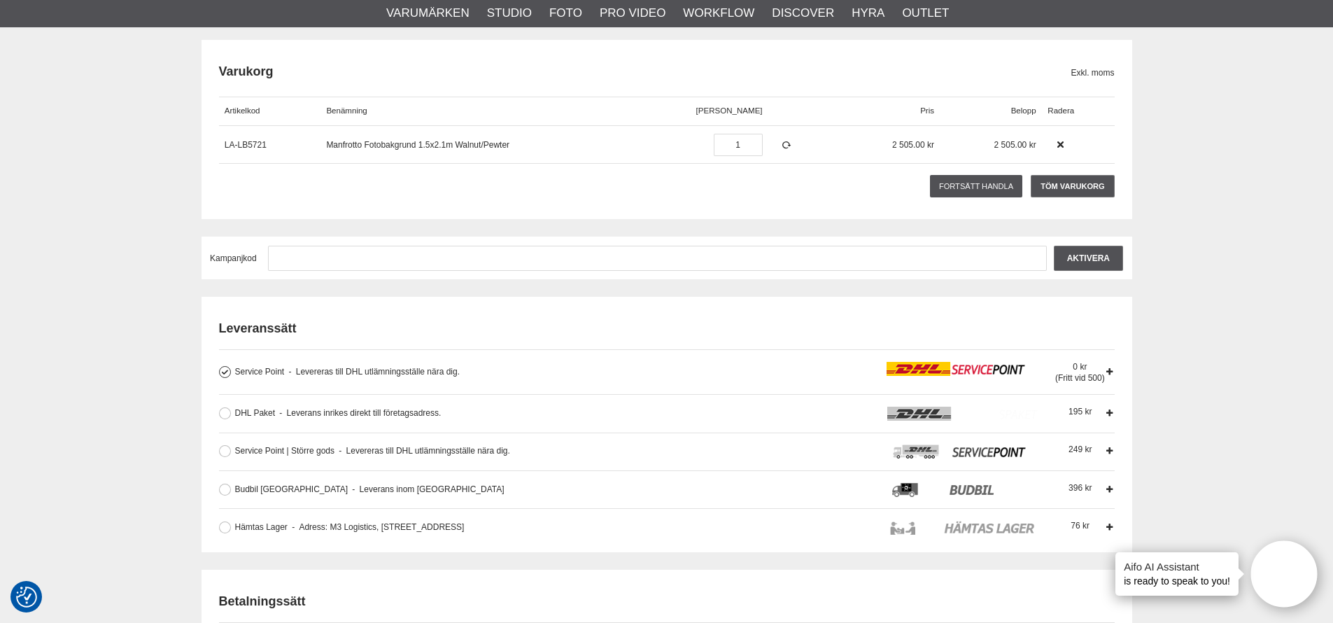
scroll to position [154, 0]
click at [220, 523] on button at bounding box center [225, 527] width 12 height 12
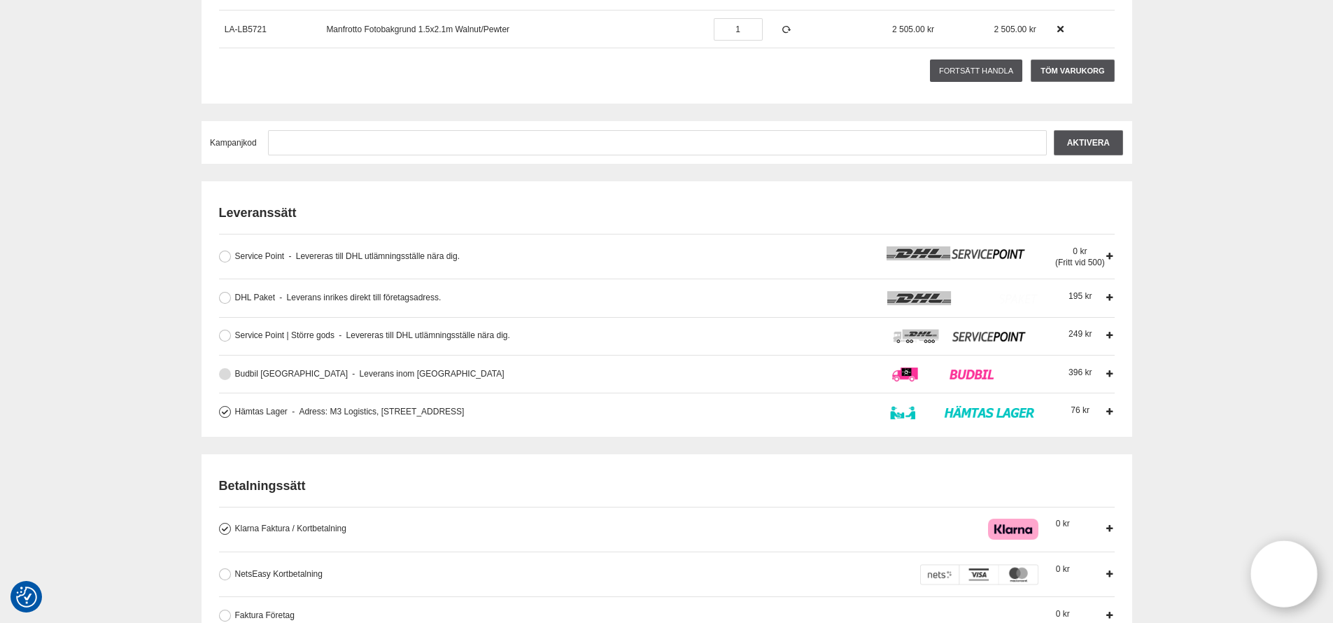
scroll to position [0, 0]
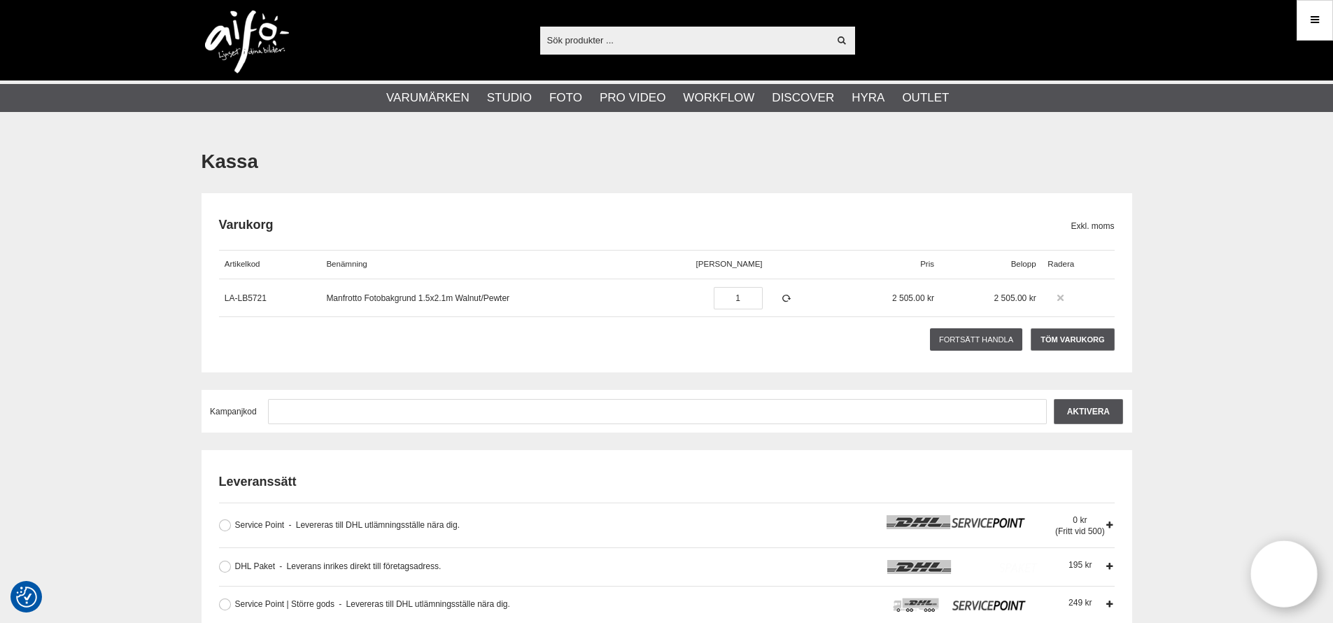
click at [1059, 300] on icon at bounding box center [1060, 298] width 10 height 10
